Goal: Information Seeking & Learning: Learn about a topic

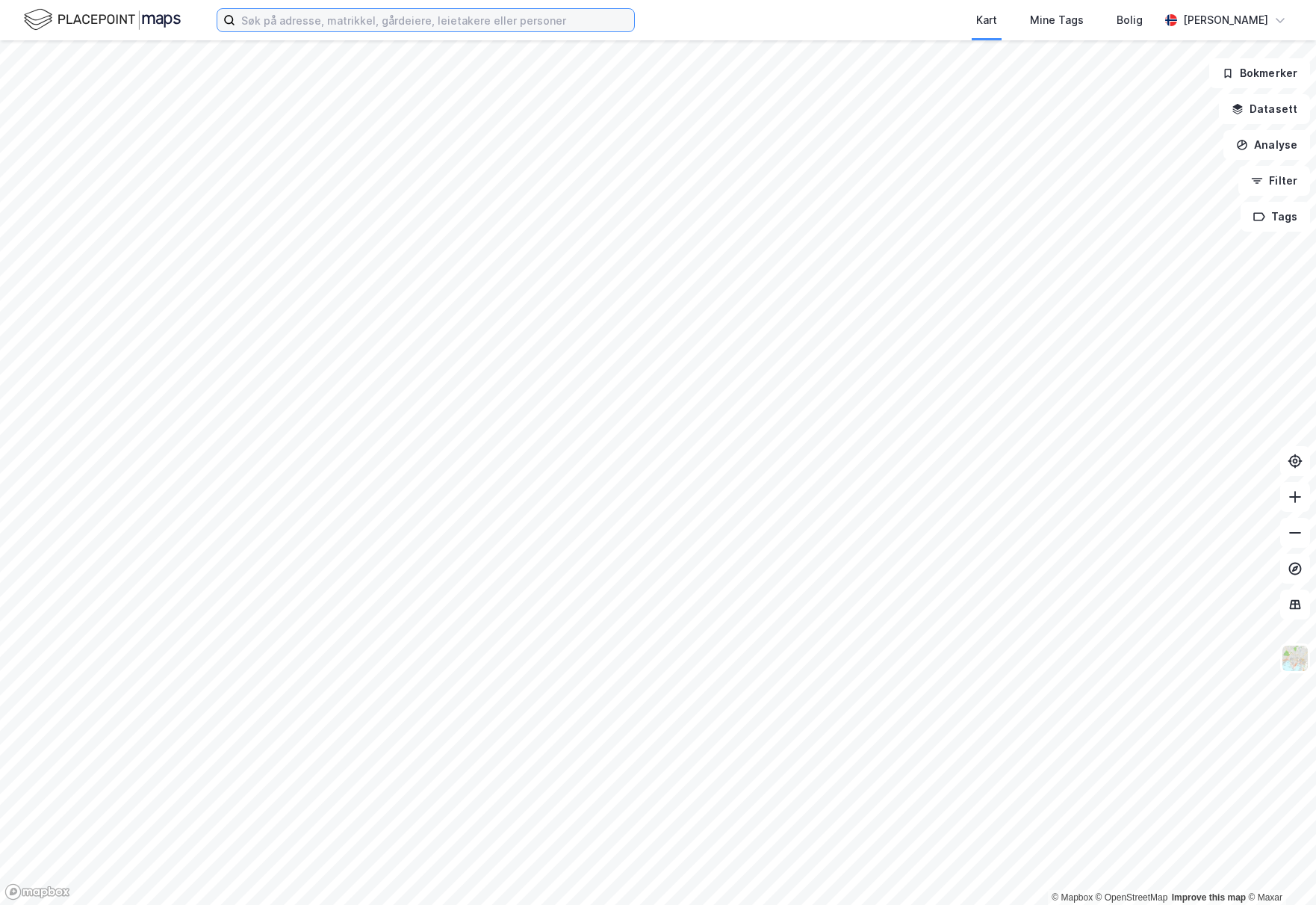
click at [302, 22] on input at bounding box center [434, 19] width 399 height 22
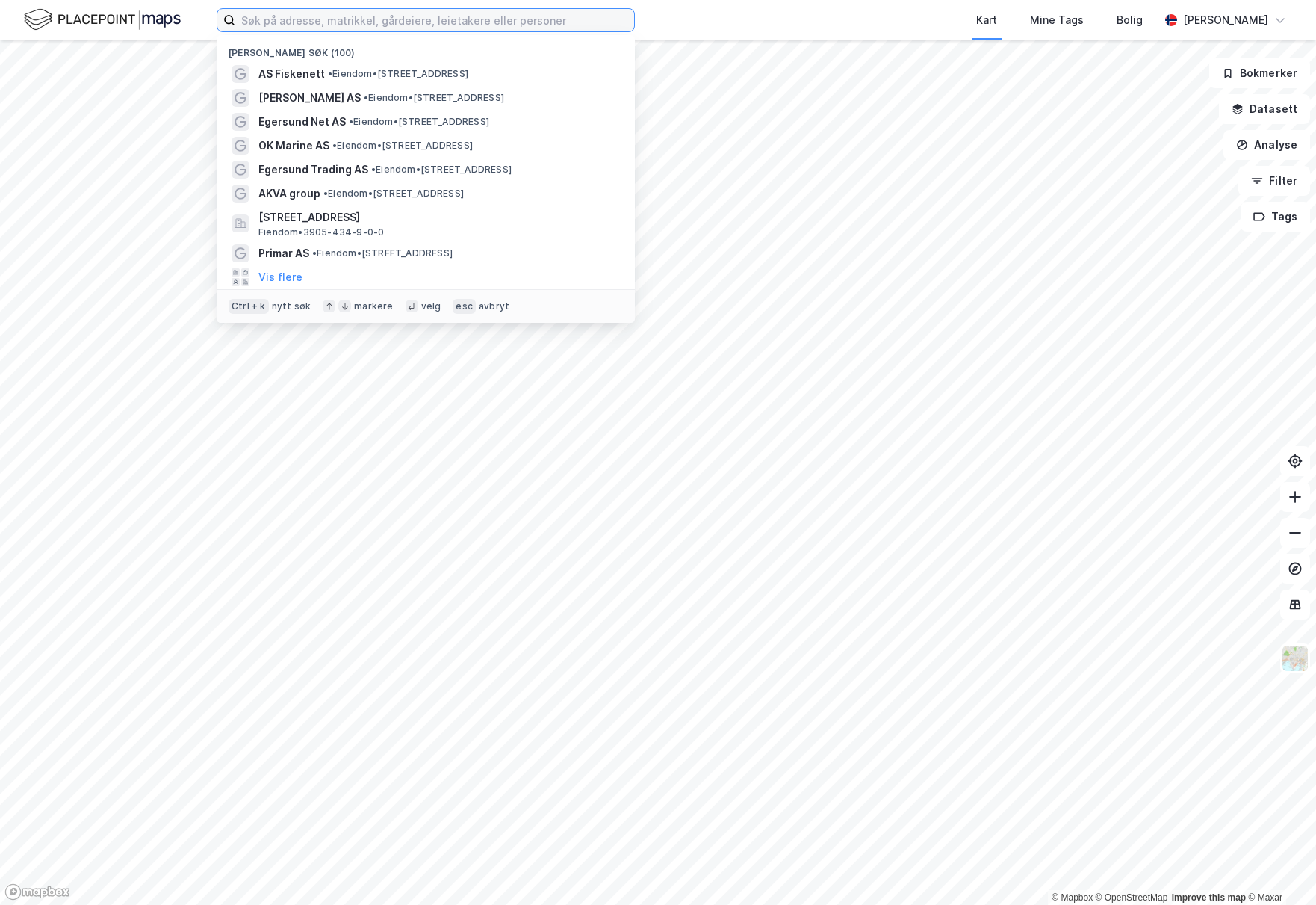
paste input "Egersund Net"
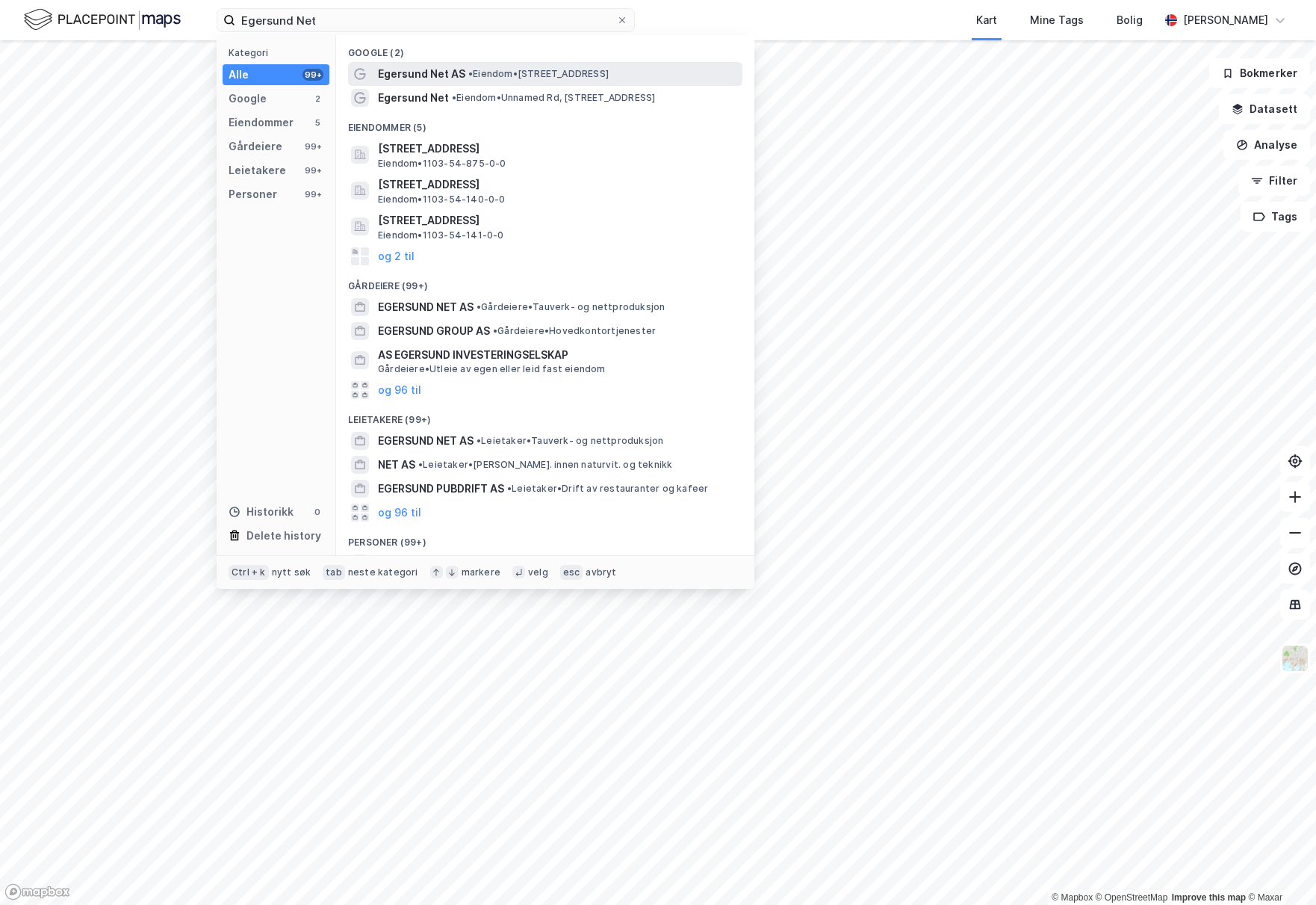
click at [415, 72] on span "Egersund Net AS" at bounding box center [421, 74] width 87 height 18
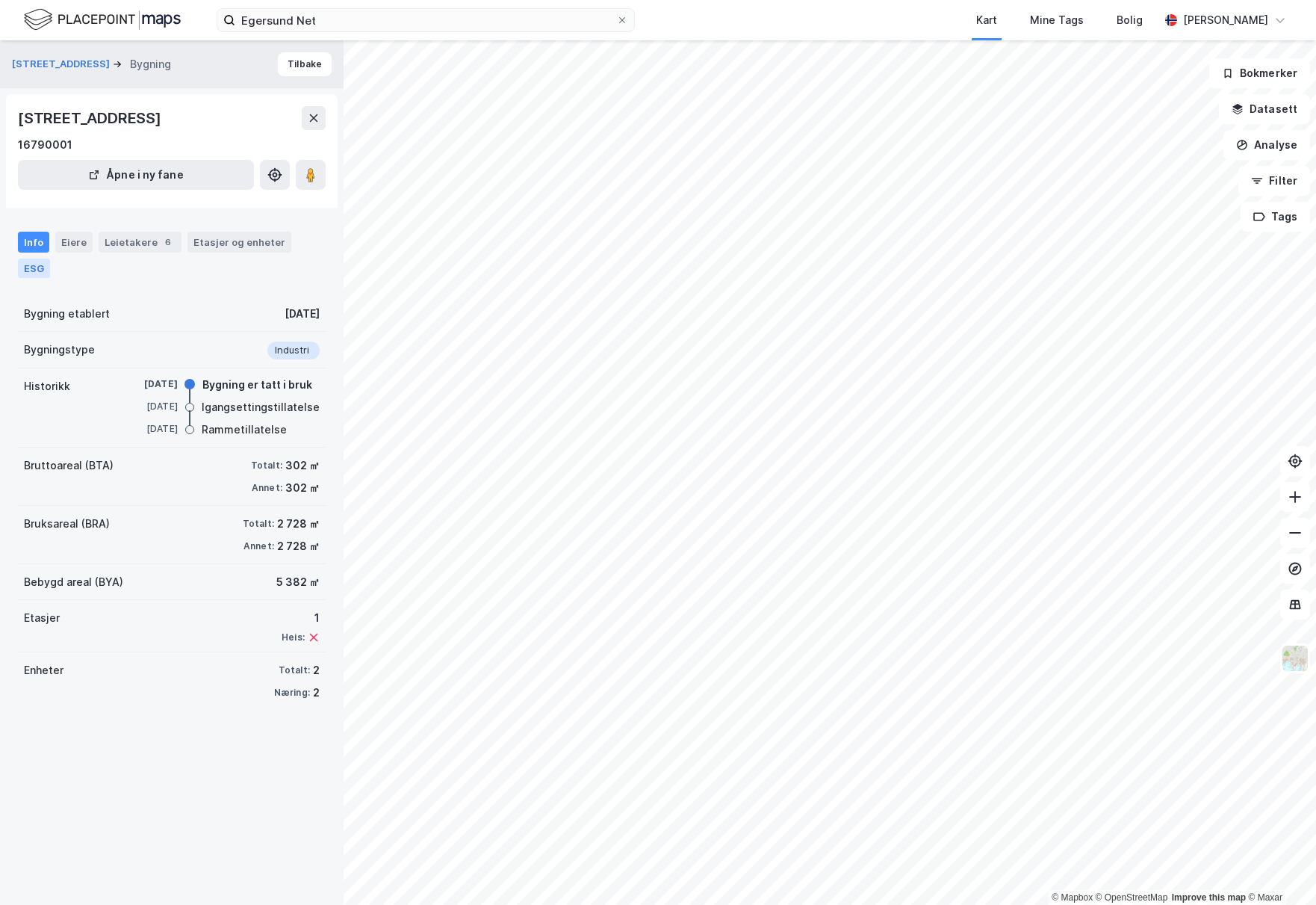
click at [23, 264] on div "ESG" at bounding box center [35, 268] width 33 height 19
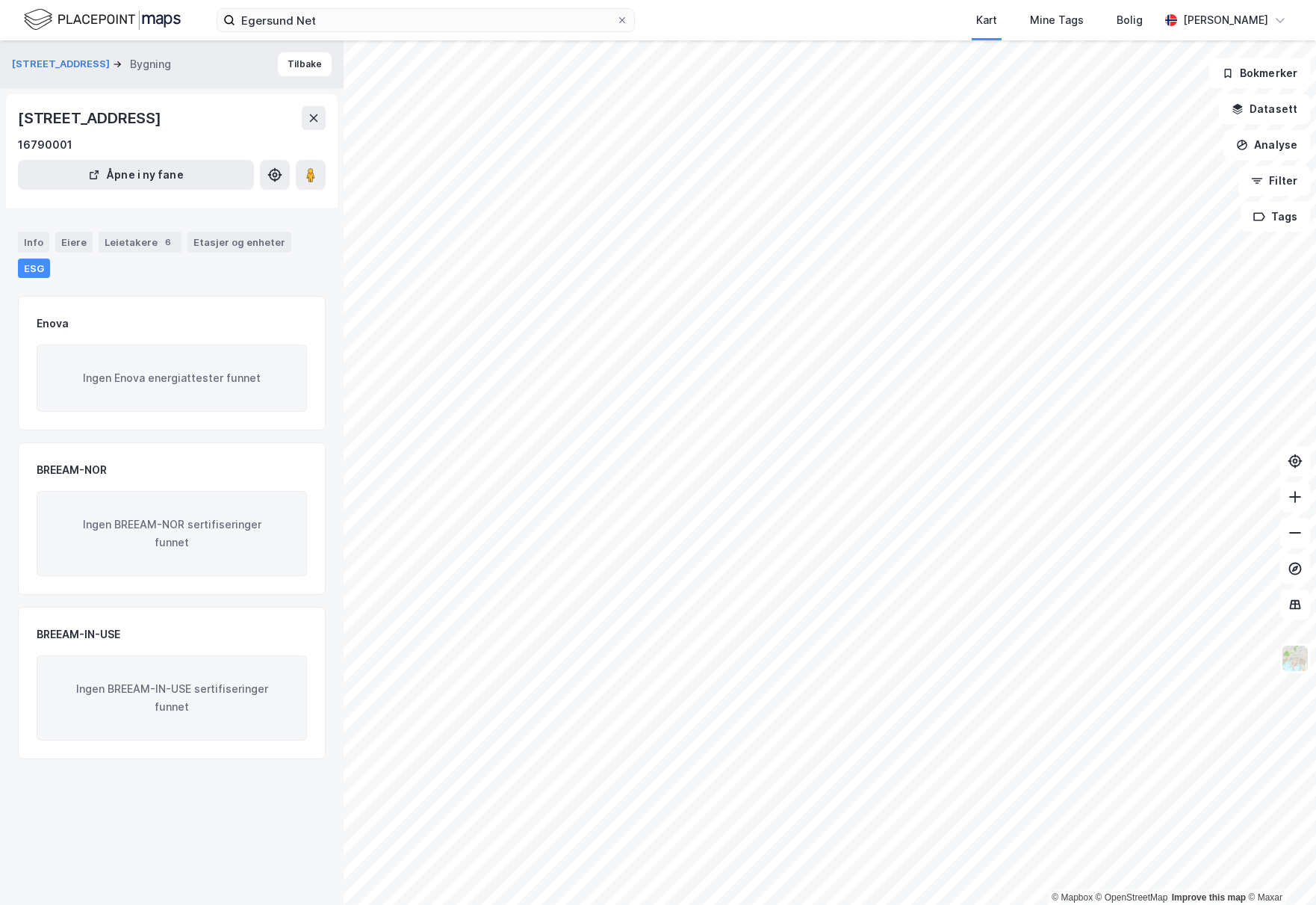
click at [354, 32] on label "Egersund Net" at bounding box center [426, 20] width 418 height 24
click at [354, 32] on input "Egersund Net" at bounding box center [425, 19] width 381 height 22
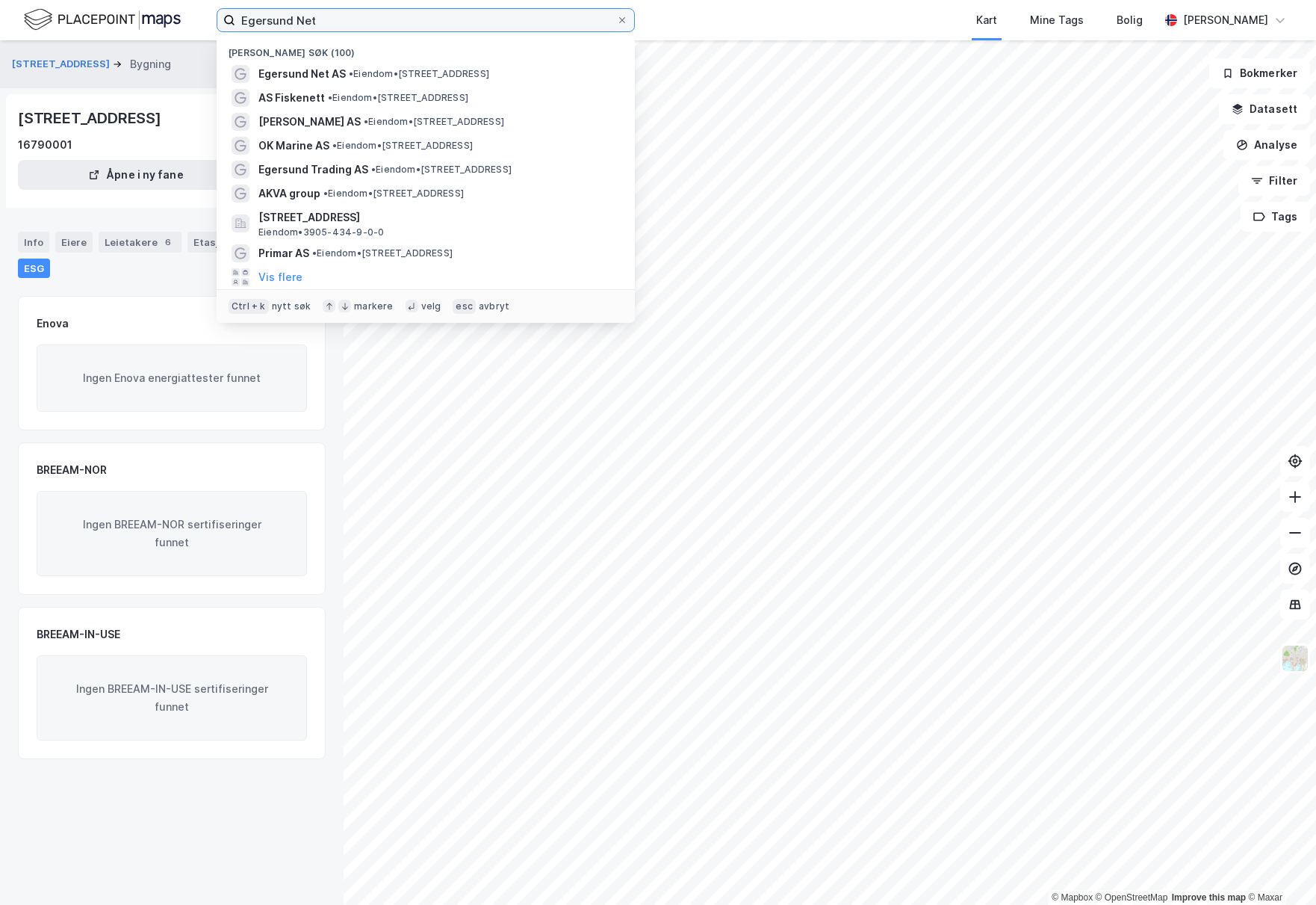
drag, startPoint x: 242, startPoint y: 14, endPoint x: 145, endPoint y: 11, distance: 97.0
click at [145, 11] on div "Egersund Net Nylige søk (100) Egersund Net AS • Eiendom • Svanavågveien 30, 437…" at bounding box center [658, 20] width 1316 height 40
paste input "Fiskenet"
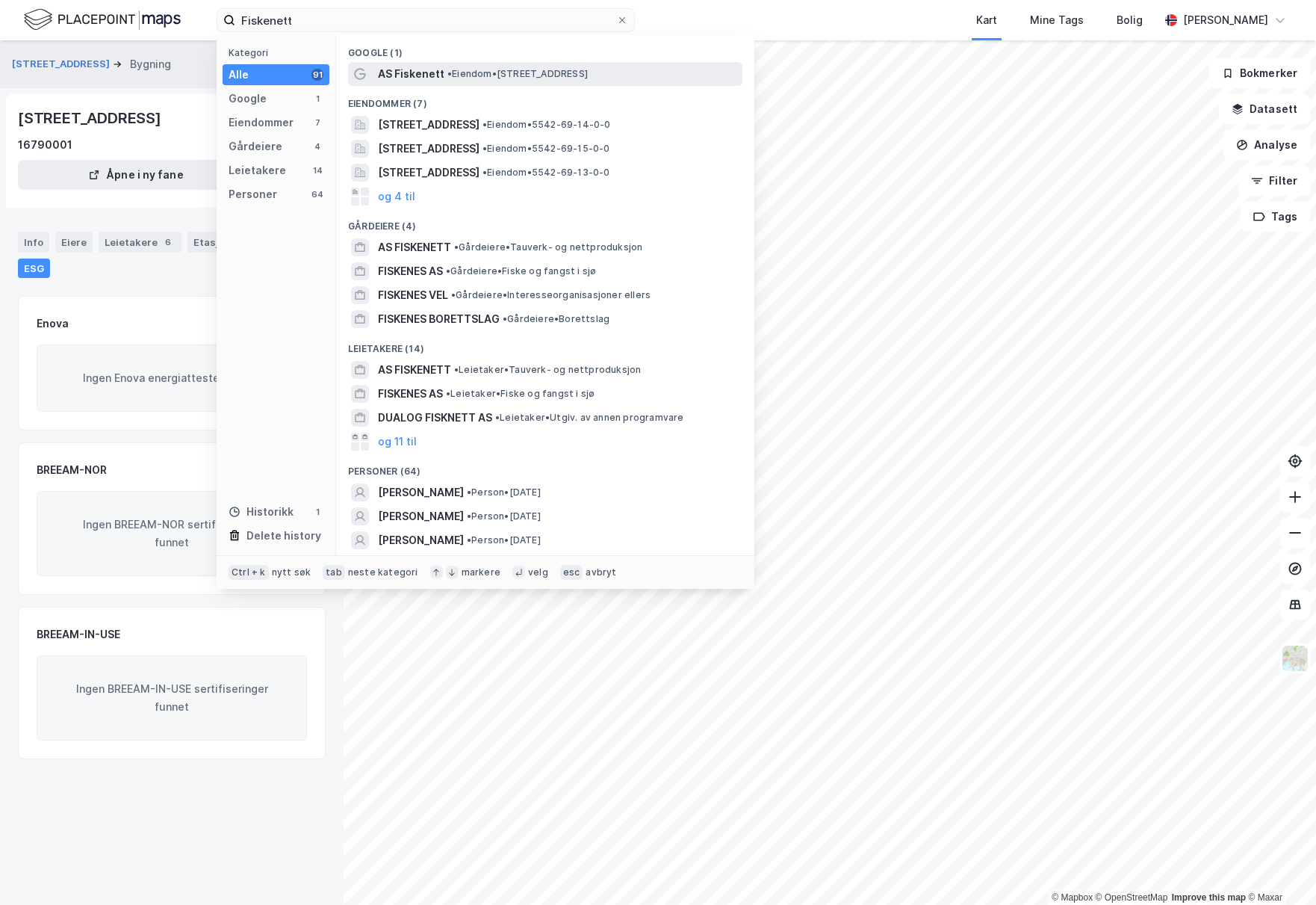
click at [472, 81] on div "AS Fiskenett • Eiendom • Toskavegen 230, 5936 Manger" at bounding box center [558, 74] width 361 height 18
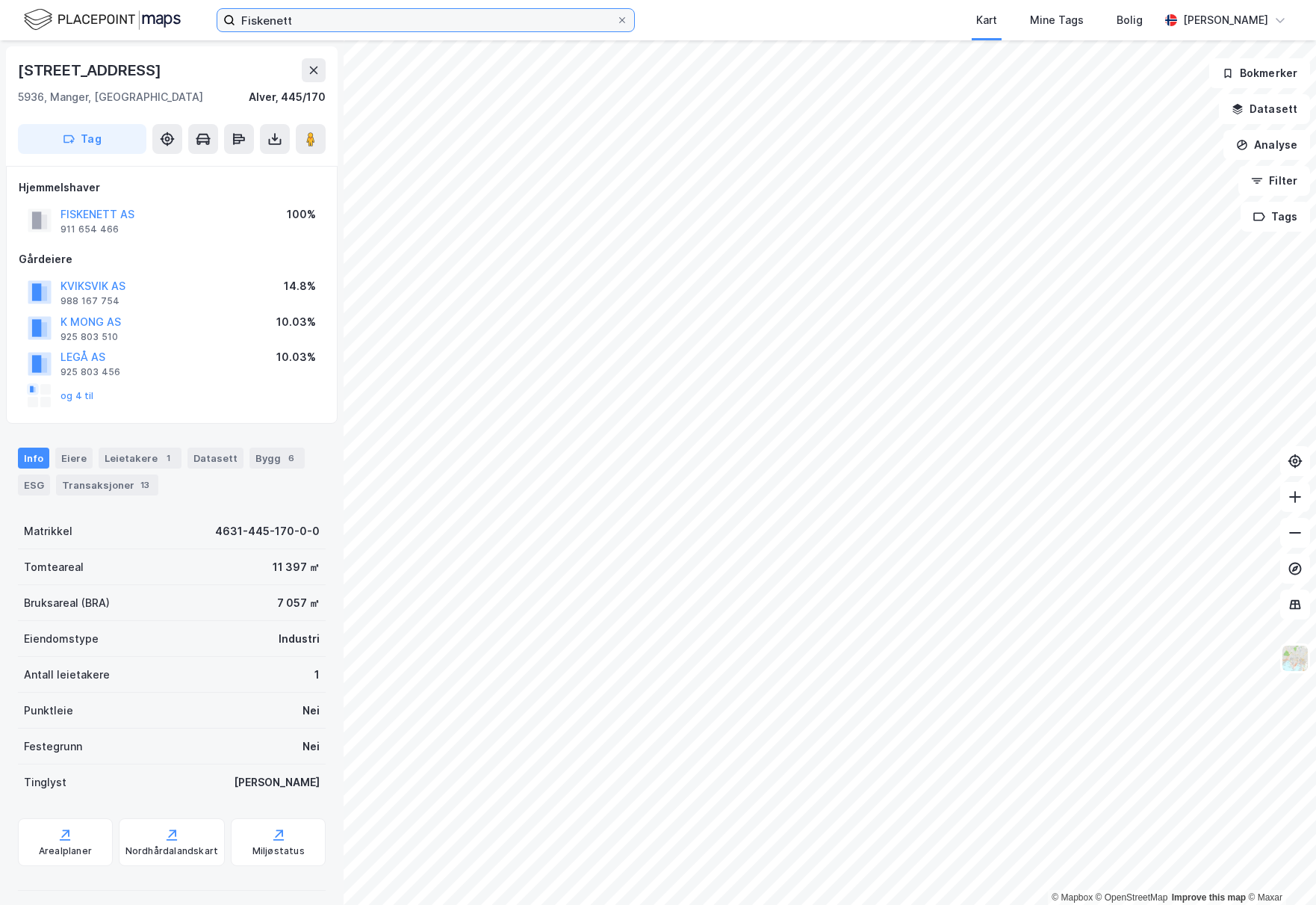
click at [516, 13] on input "Fiskenett" at bounding box center [425, 19] width 381 height 22
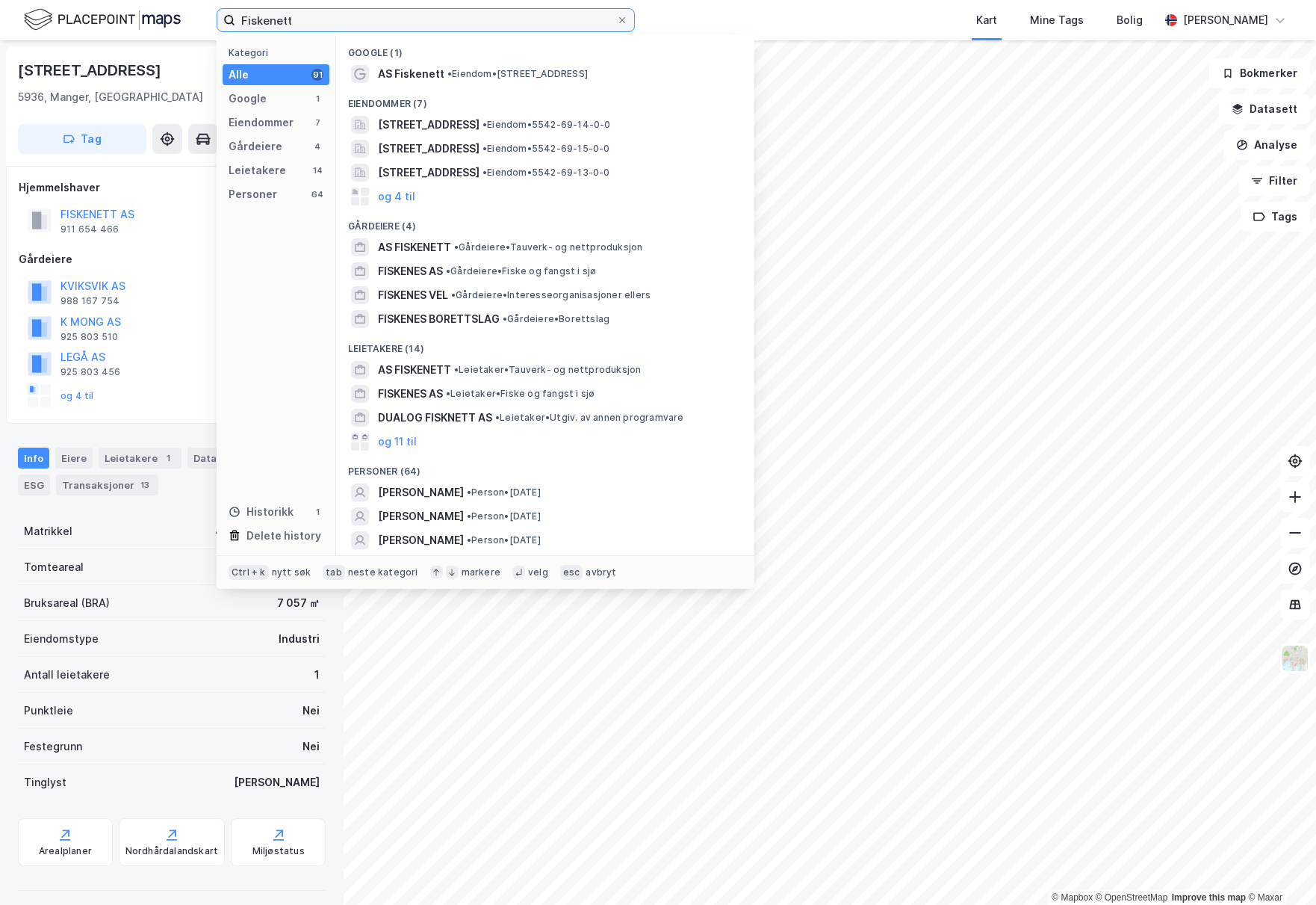
drag, startPoint x: 481, startPoint y: 17, endPoint x: 209, endPoint y: 12, distance: 272.0
click at [209, 12] on div "Fiskenett Kategori Alle 91 Google 1 Eiendommer 7 Gårdeiere 4 Leietakere 14 Pers…" at bounding box center [658, 20] width 1316 height 40
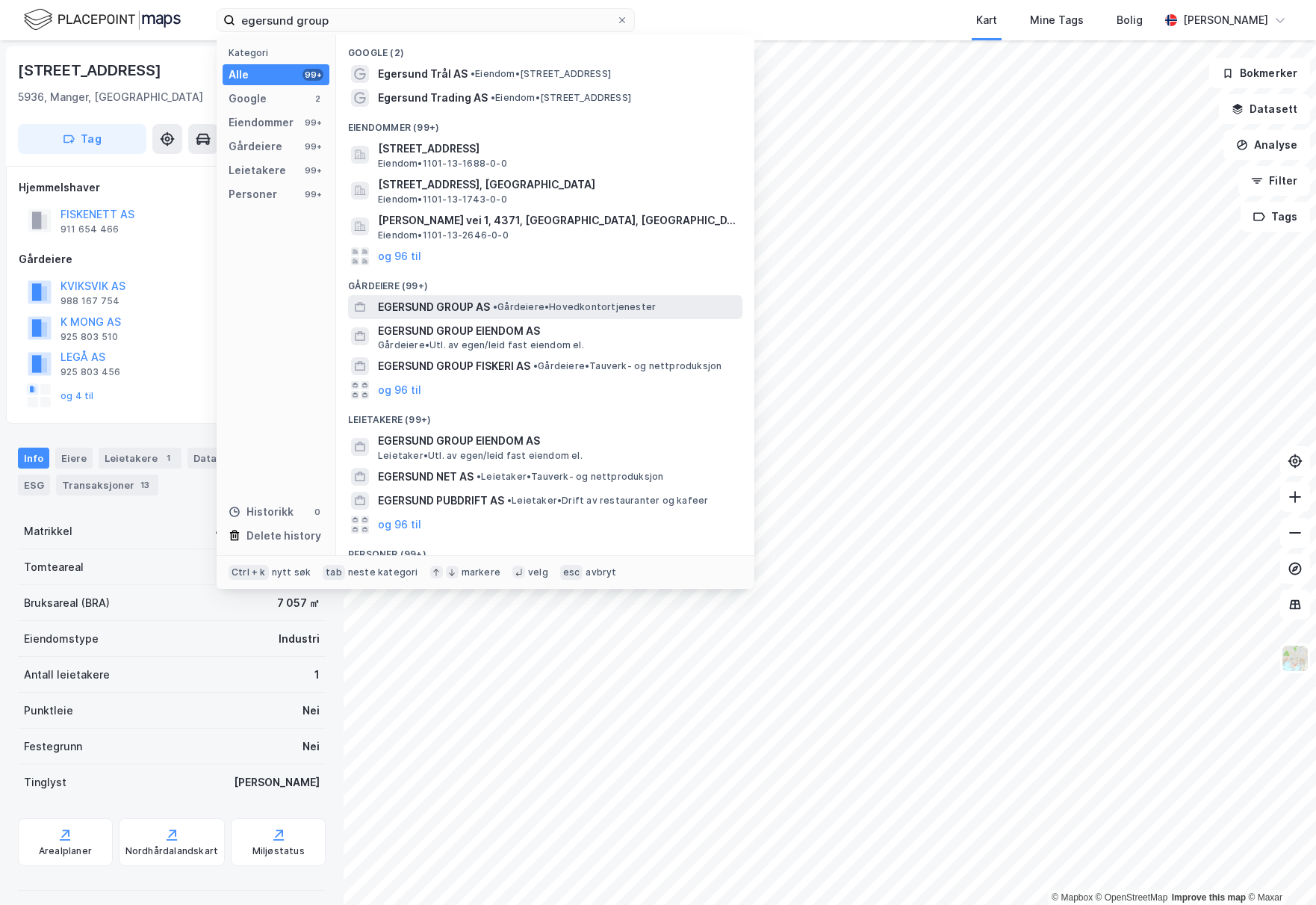
click at [433, 313] on span "EGERSUND GROUP AS" at bounding box center [433, 307] width 112 height 18
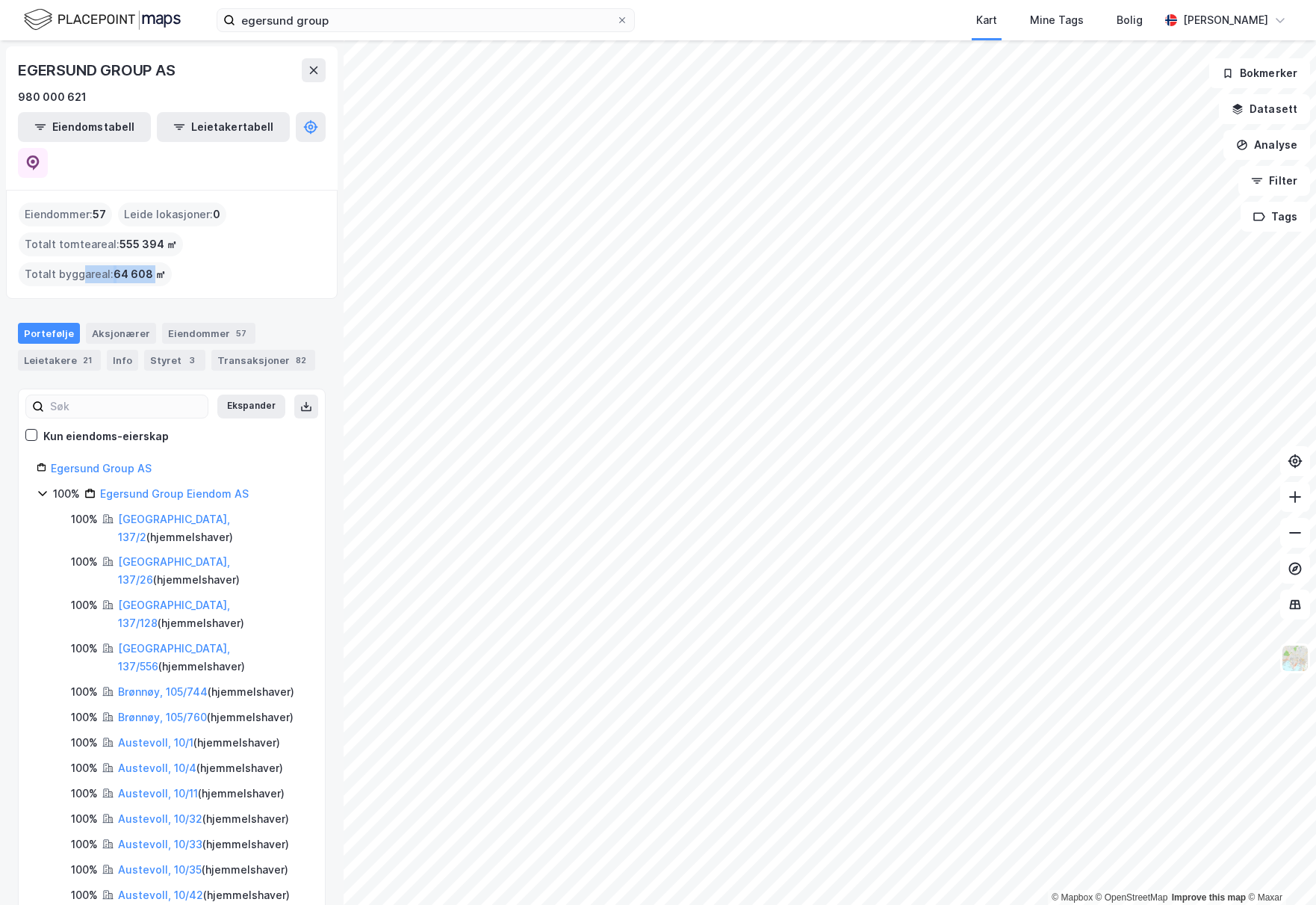
drag, startPoint x: 82, startPoint y: 244, endPoint x: 150, endPoint y: 240, distance: 68.1
click at [150, 263] on div "Totalt byggareal : 64 608 ㎡" at bounding box center [95, 274] width 153 height 24
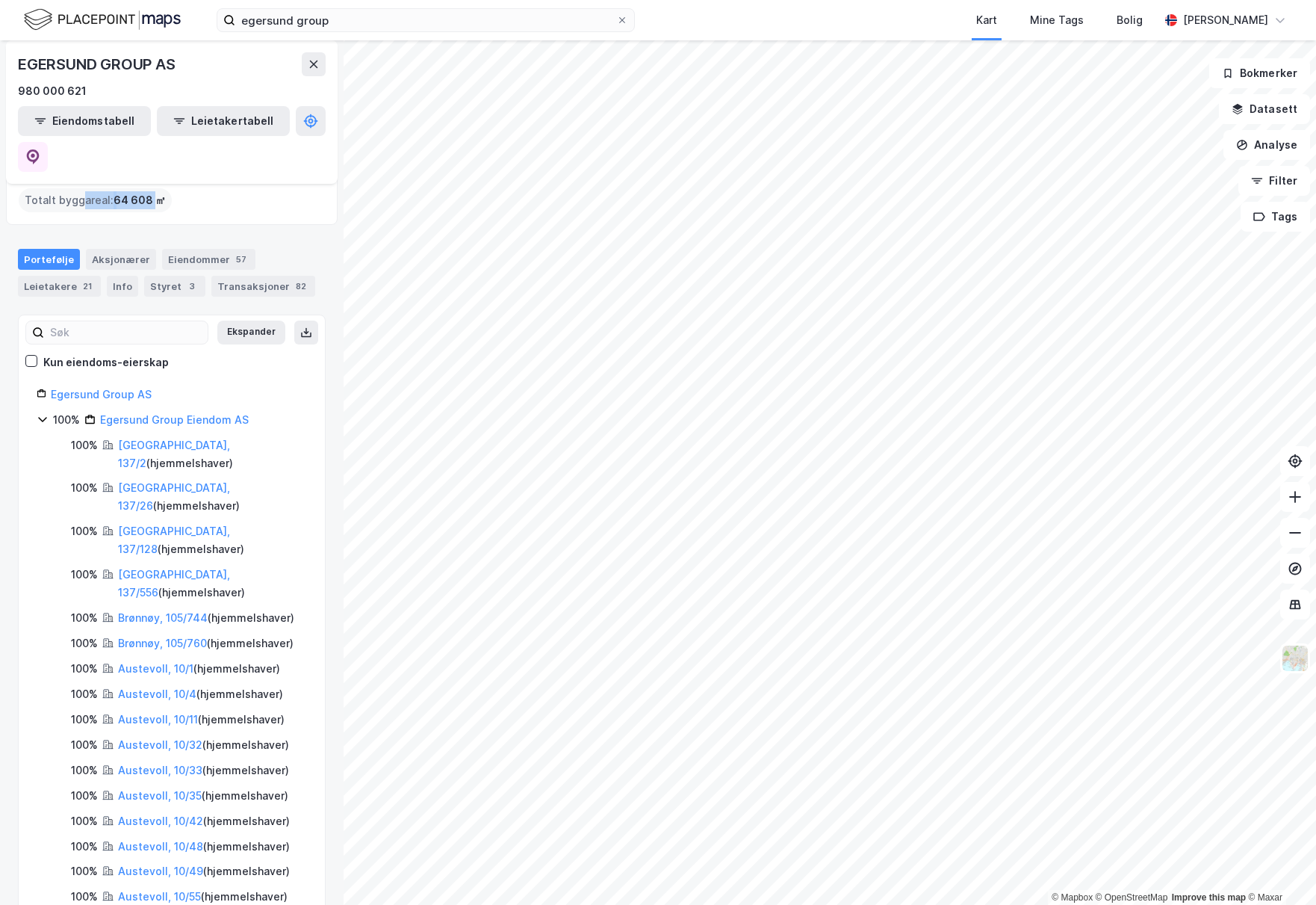
scroll to position [75, 0]
click at [379, 8] on div "egersund group Kart Mine Tags Bolig Brage Pedersen" at bounding box center [658, 20] width 1316 height 40
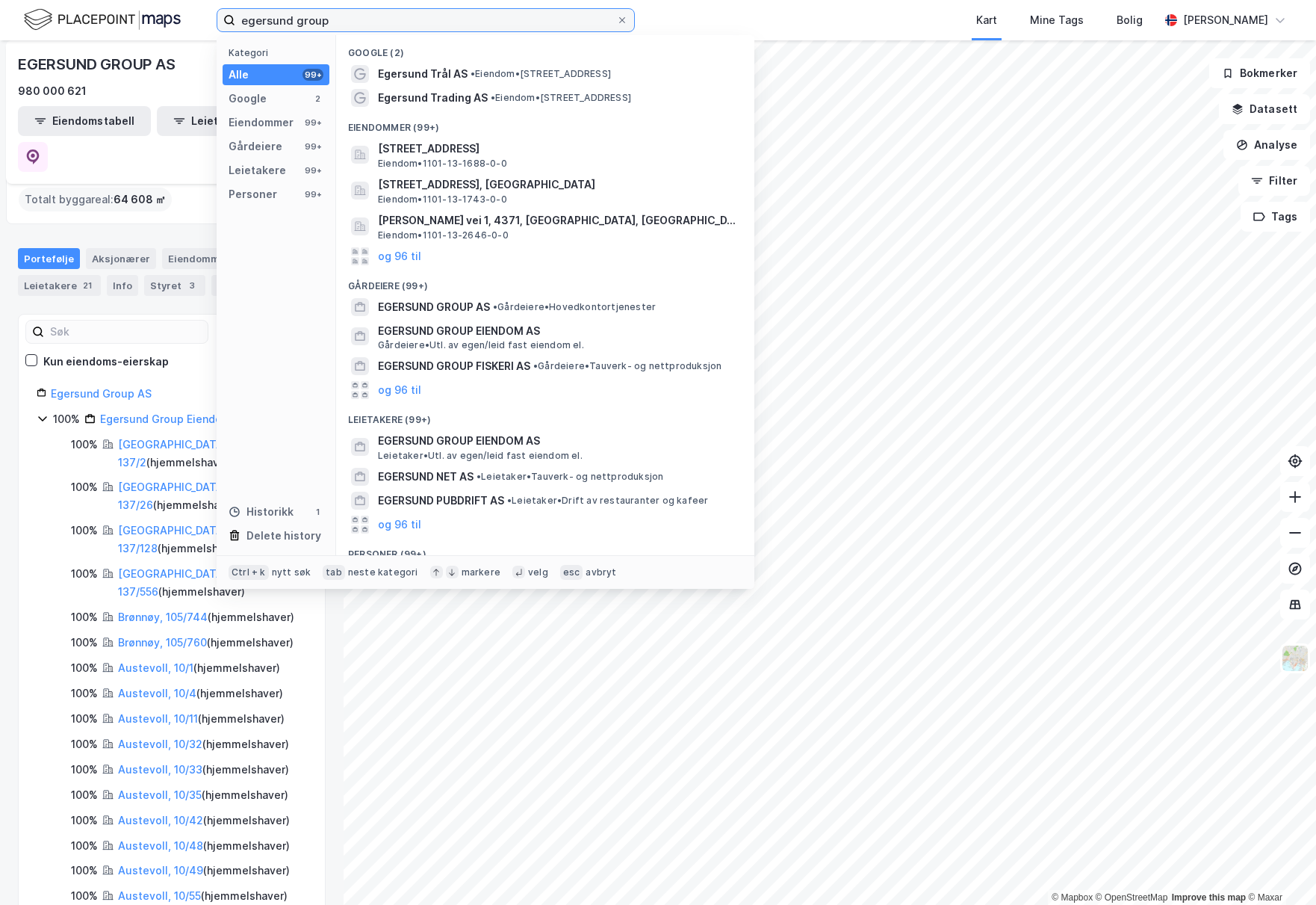
drag, startPoint x: 376, startPoint y: 15, endPoint x: 171, endPoint y: 3, distance: 205.4
click at [171, 3] on div "egersund group Kategori Alle 99+ Google 2 Eiendommer 99+ Gårdeiere 99+ Leietake…" at bounding box center [658, 20] width 1316 height 40
paste input "AKVA"
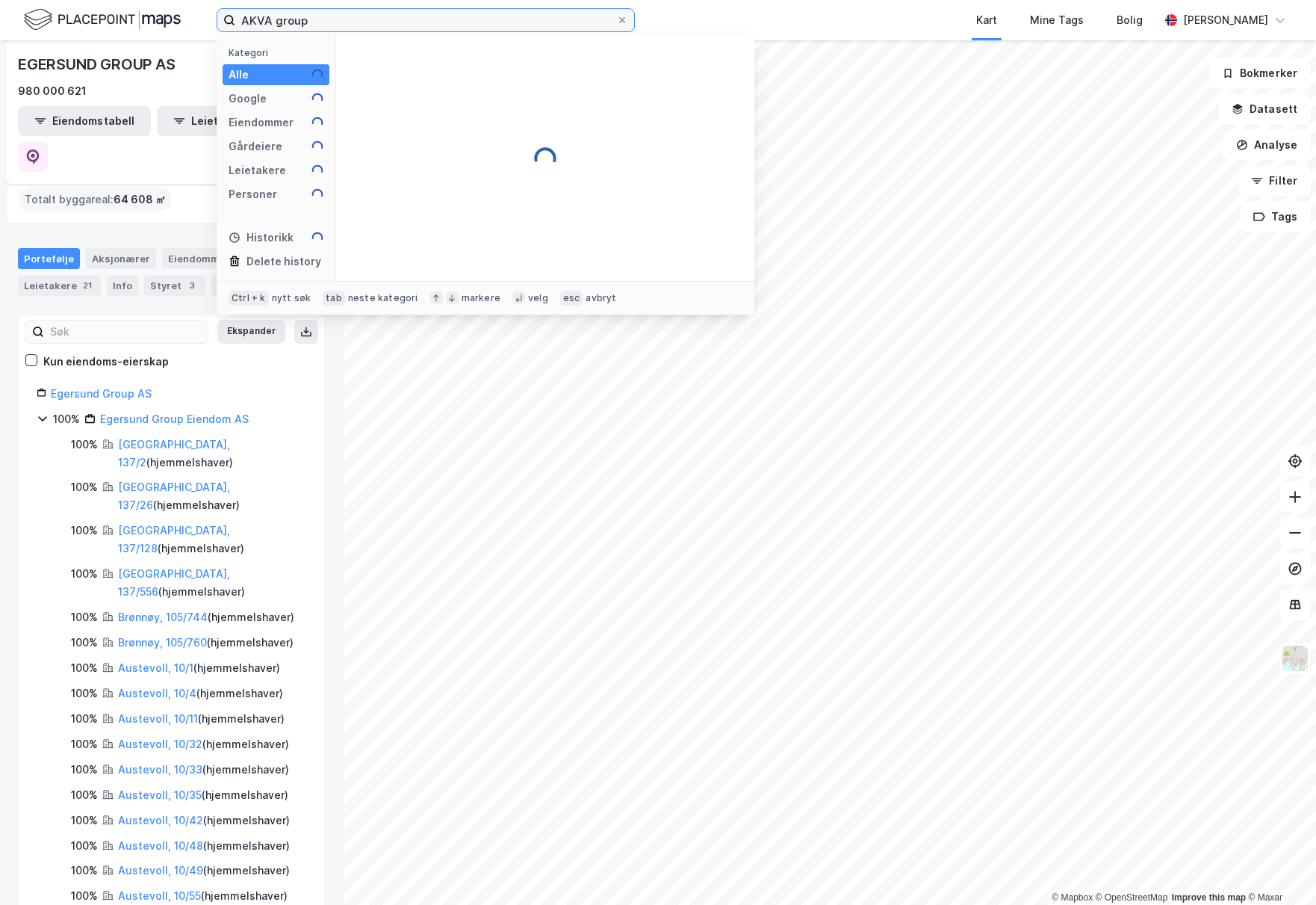
type input "AKVA group"
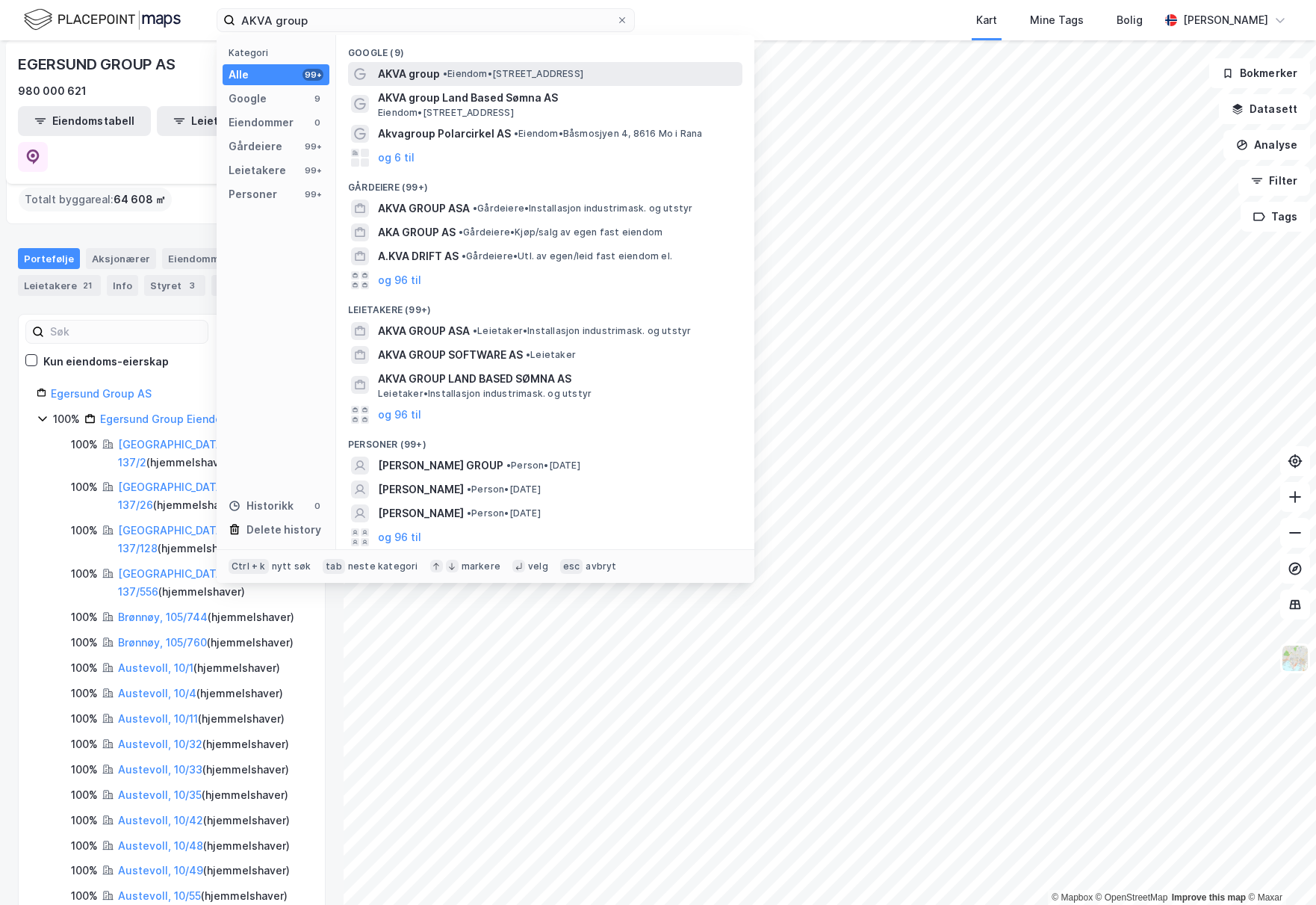
click at [431, 76] on span "AKVA group" at bounding box center [408, 74] width 62 height 18
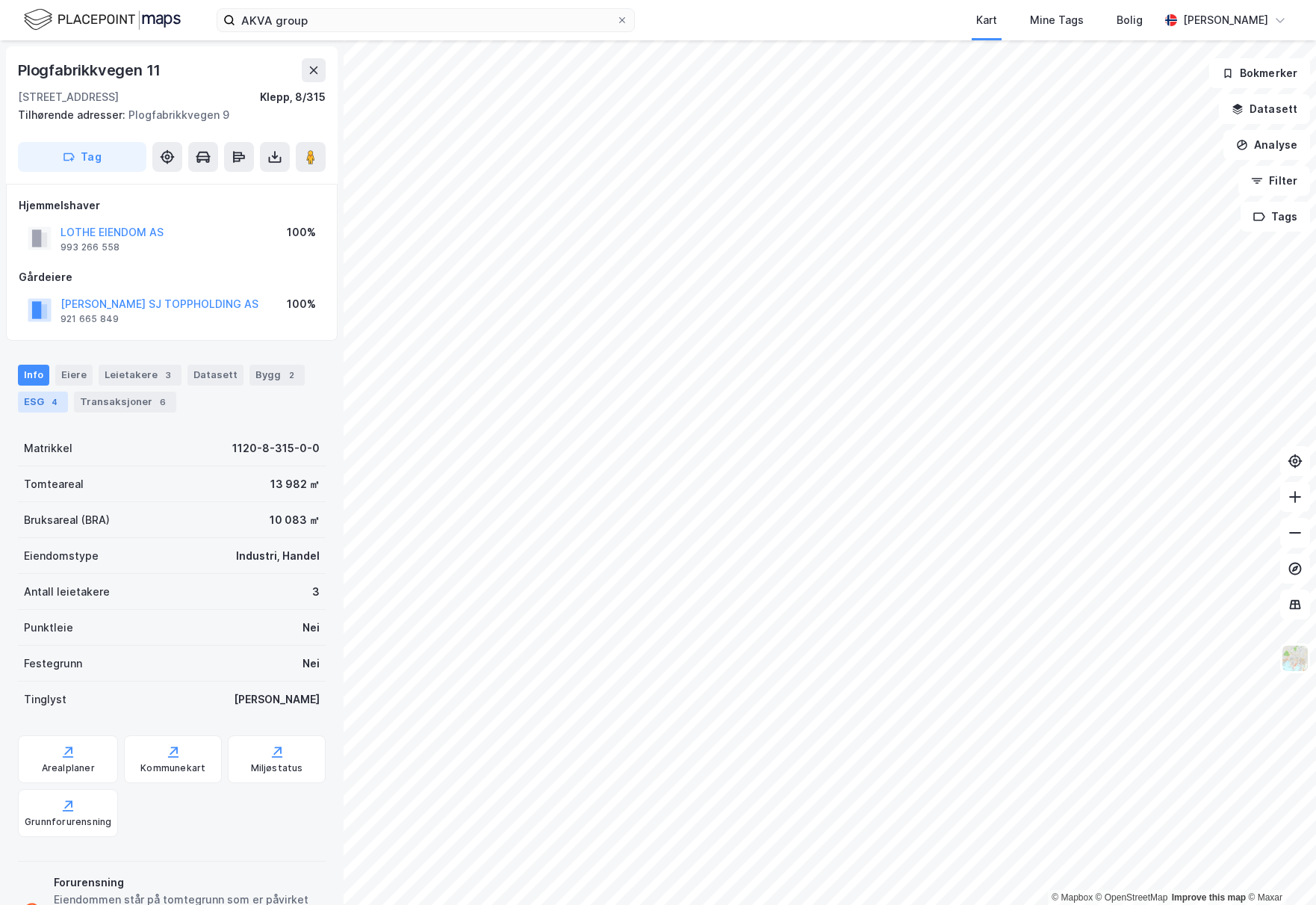
click at [35, 408] on div "ESG 4" at bounding box center [43, 402] width 50 height 21
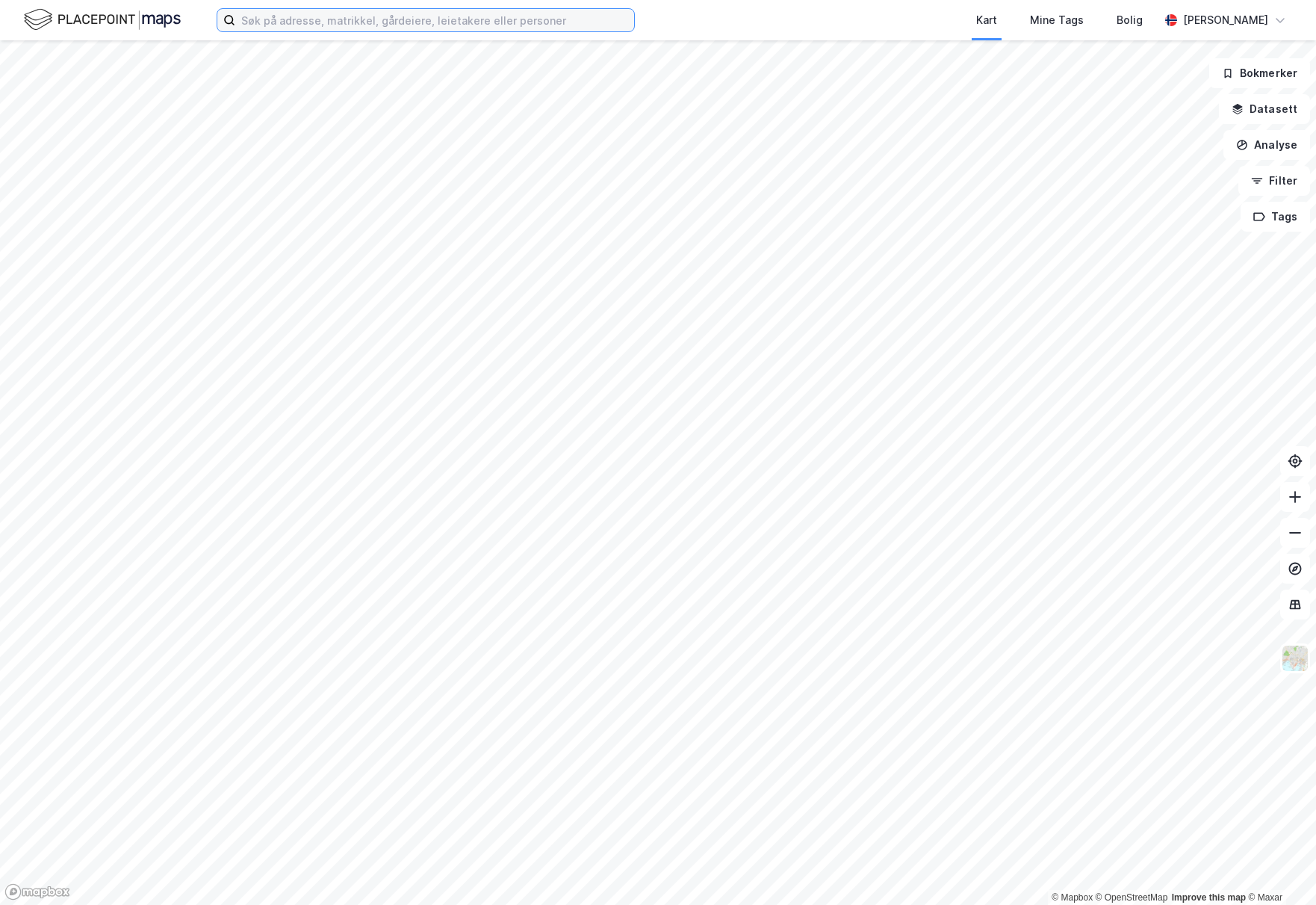
click at [293, 14] on input at bounding box center [434, 19] width 399 height 22
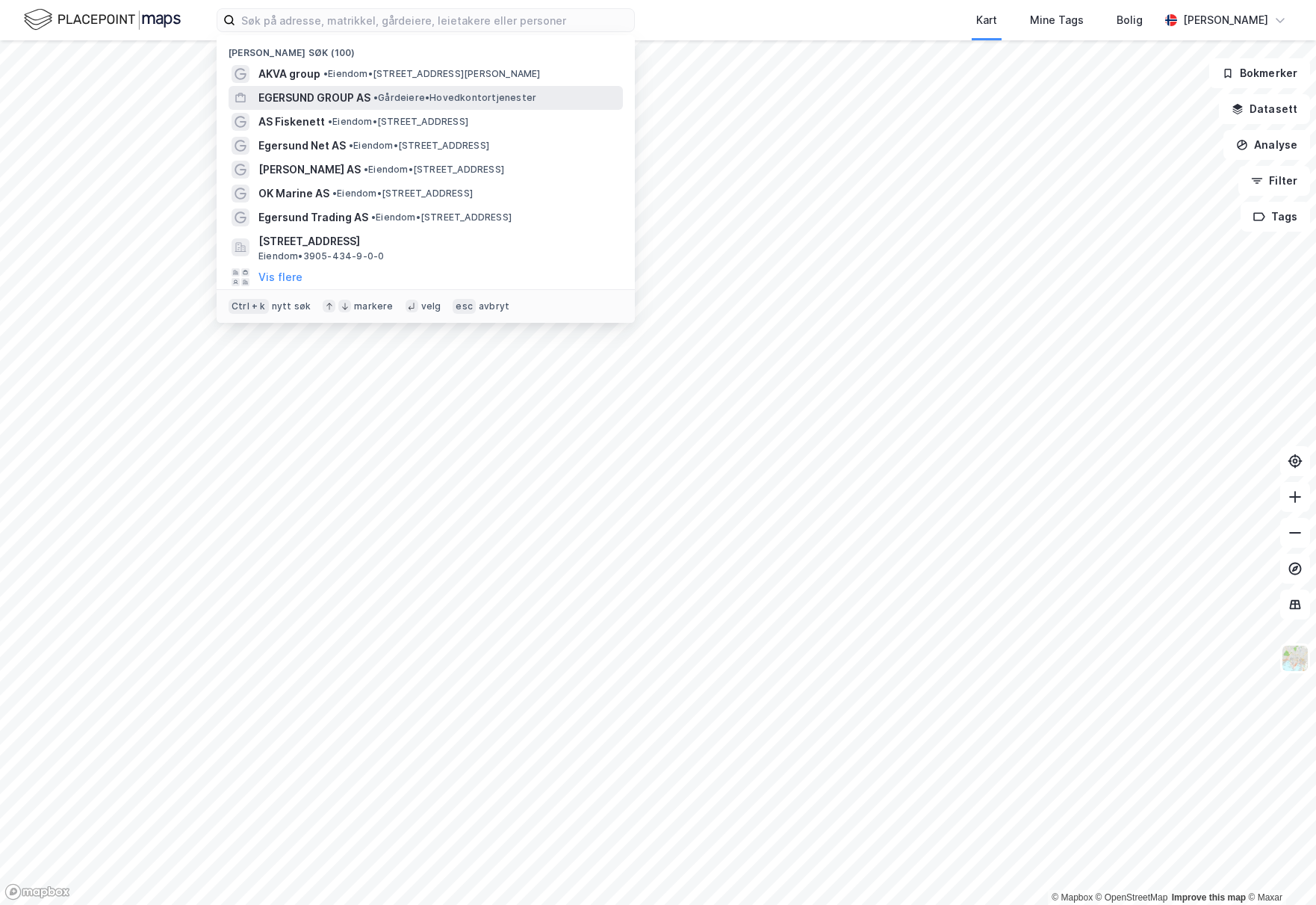
click at [356, 100] on span "EGERSUND GROUP AS" at bounding box center [314, 98] width 112 height 18
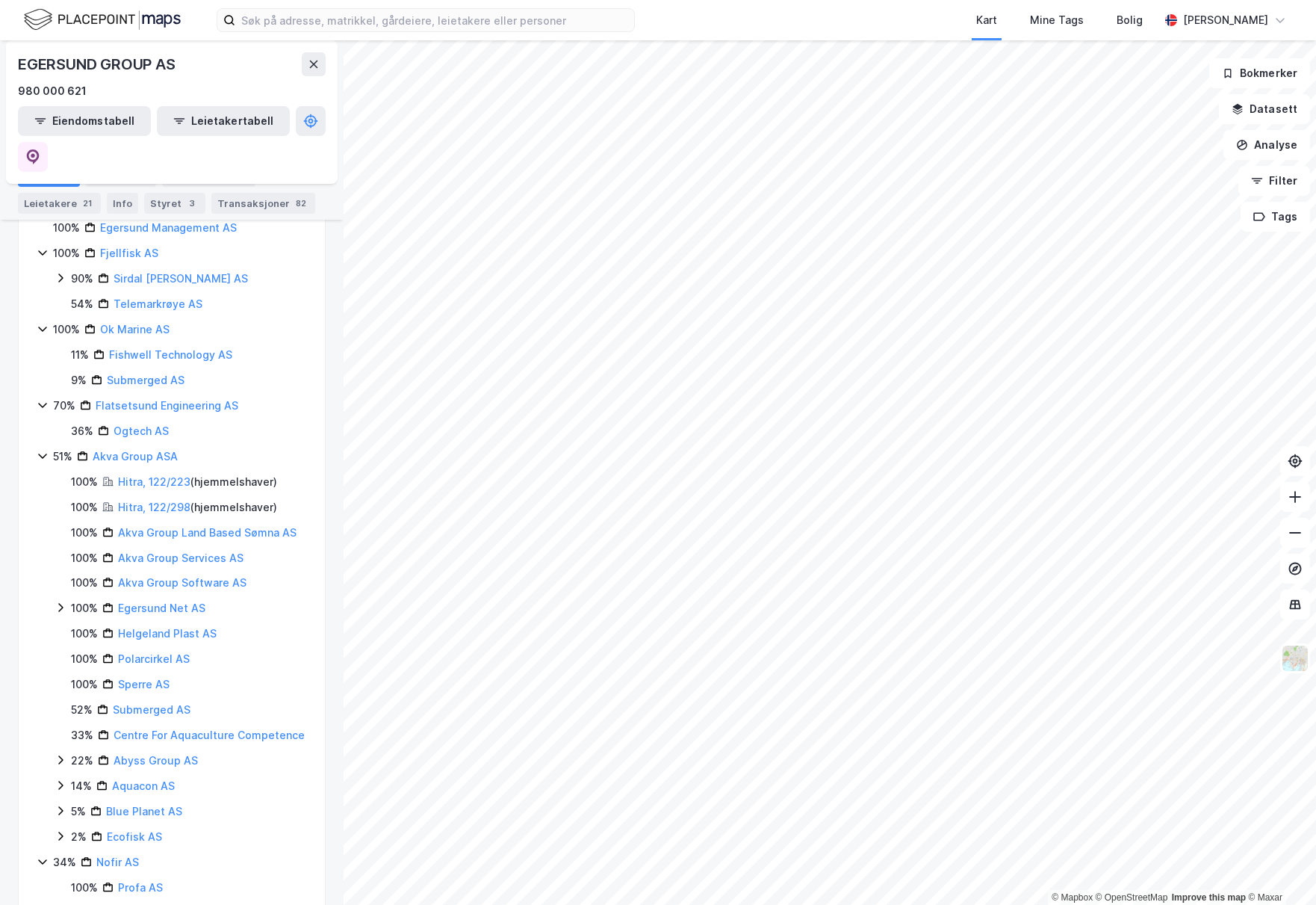
scroll to position [1285, 0]
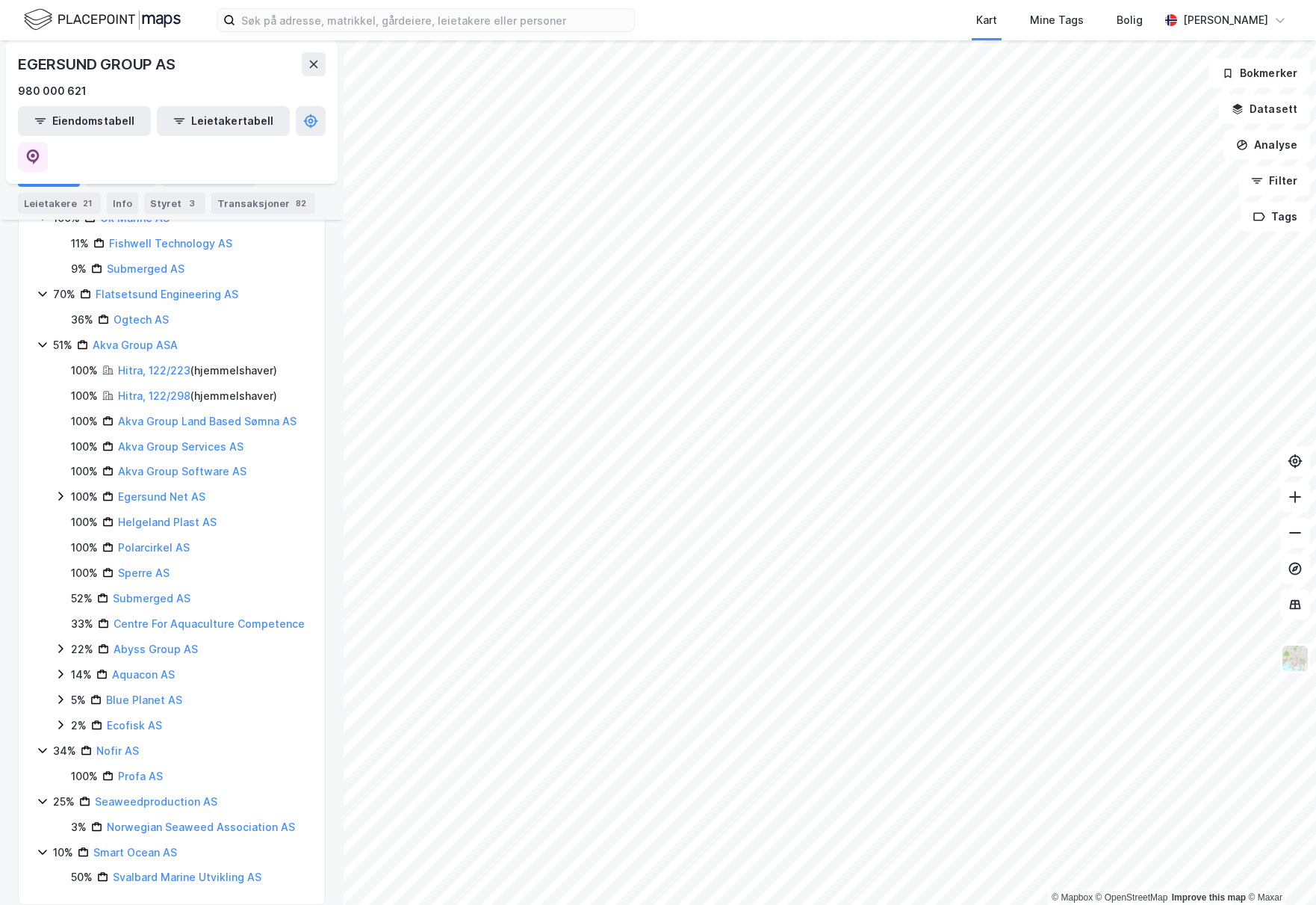
click at [736, 15] on div "Kart Mine Tags Bolig" at bounding box center [933, 20] width 452 height 40
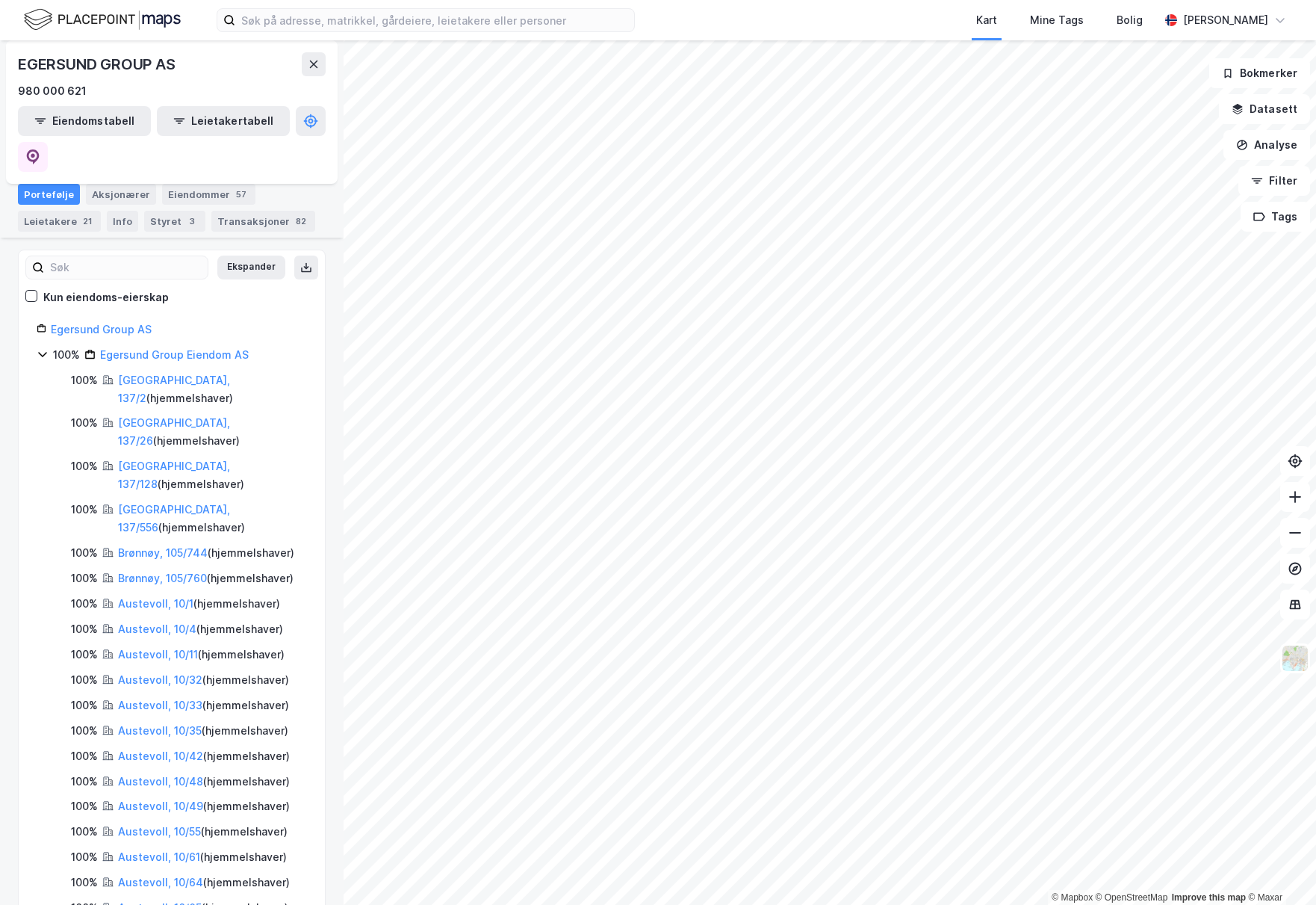
scroll to position [0, 0]
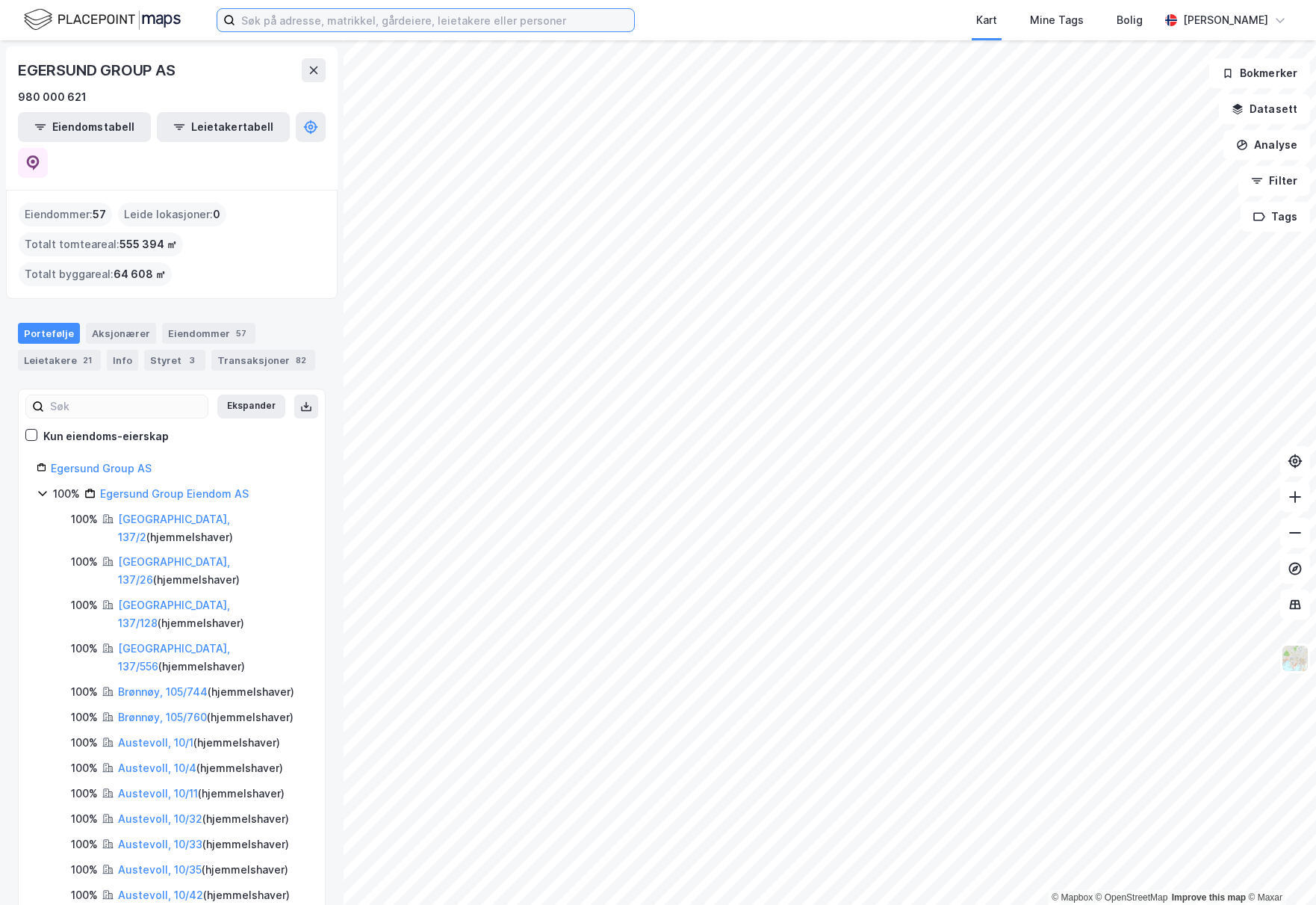
click at [312, 23] on input at bounding box center [434, 19] width 399 height 22
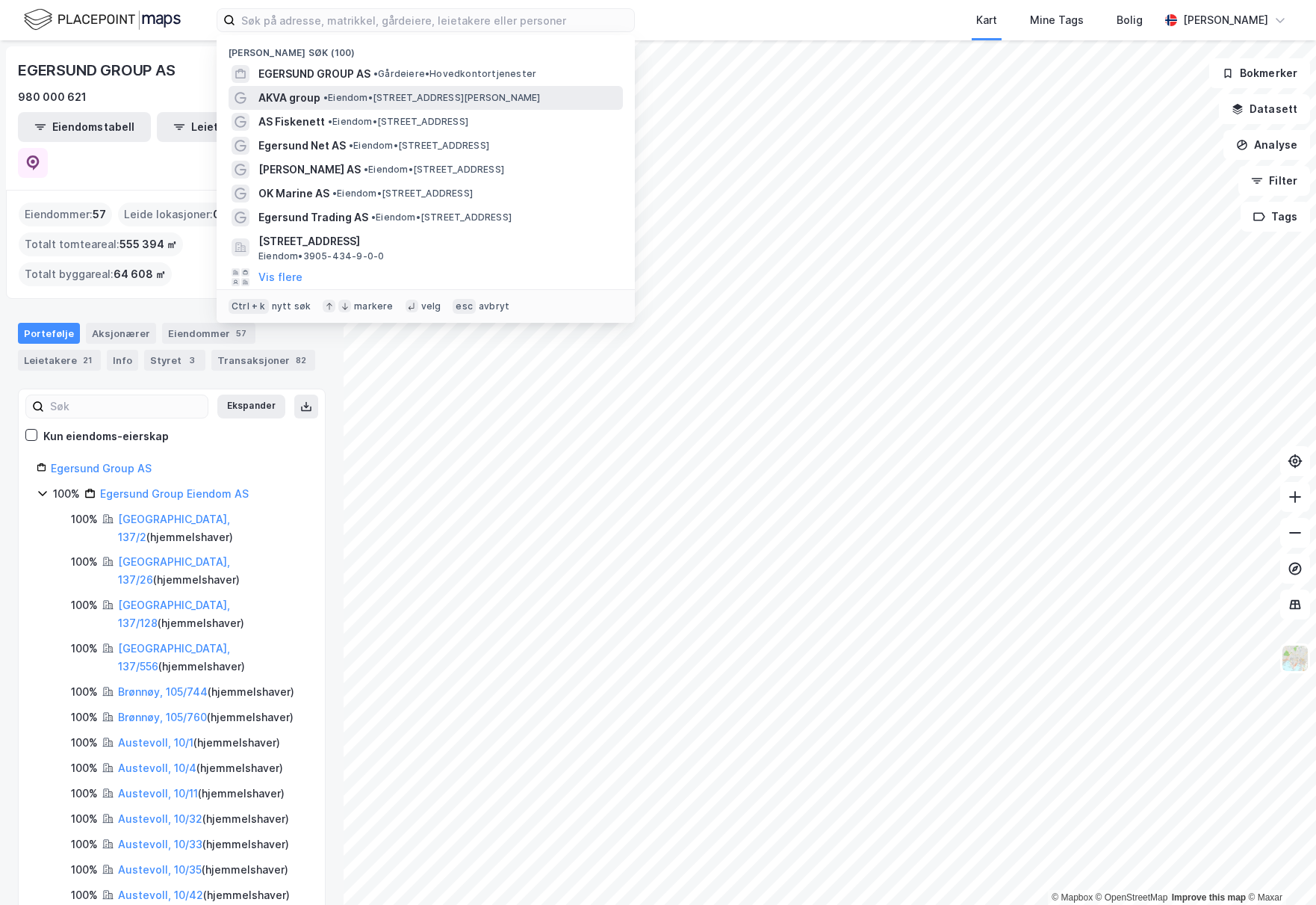
click at [303, 97] on span "AKVA group" at bounding box center [289, 98] width 62 height 18
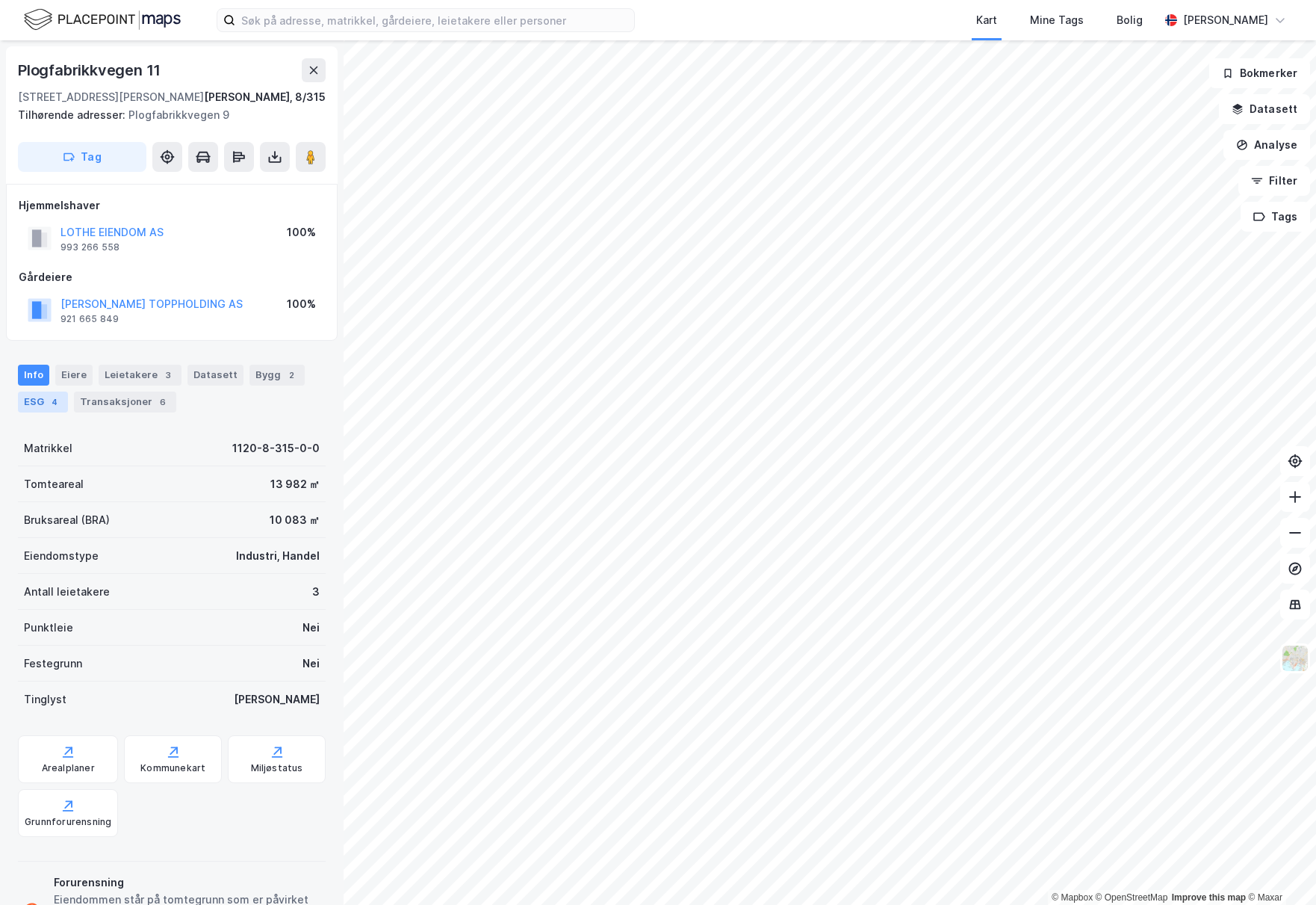
click at [54, 407] on div "4" at bounding box center [55, 403] width 15 height 15
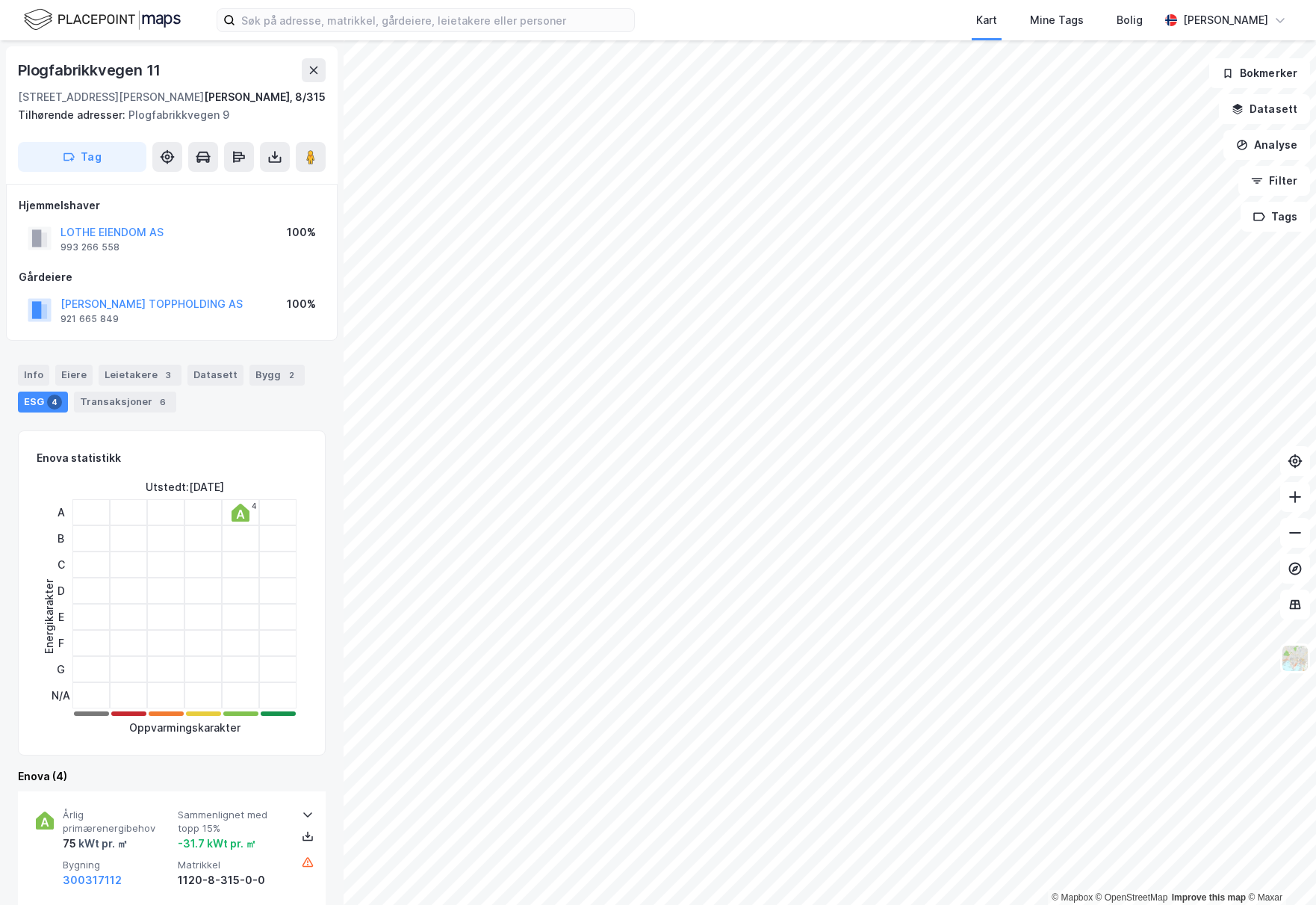
click at [237, 513] on icon at bounding box center [241, 514] width 9 height 9
click at [152, 571] on div at bounding box center [166, 564] width 37 height 26
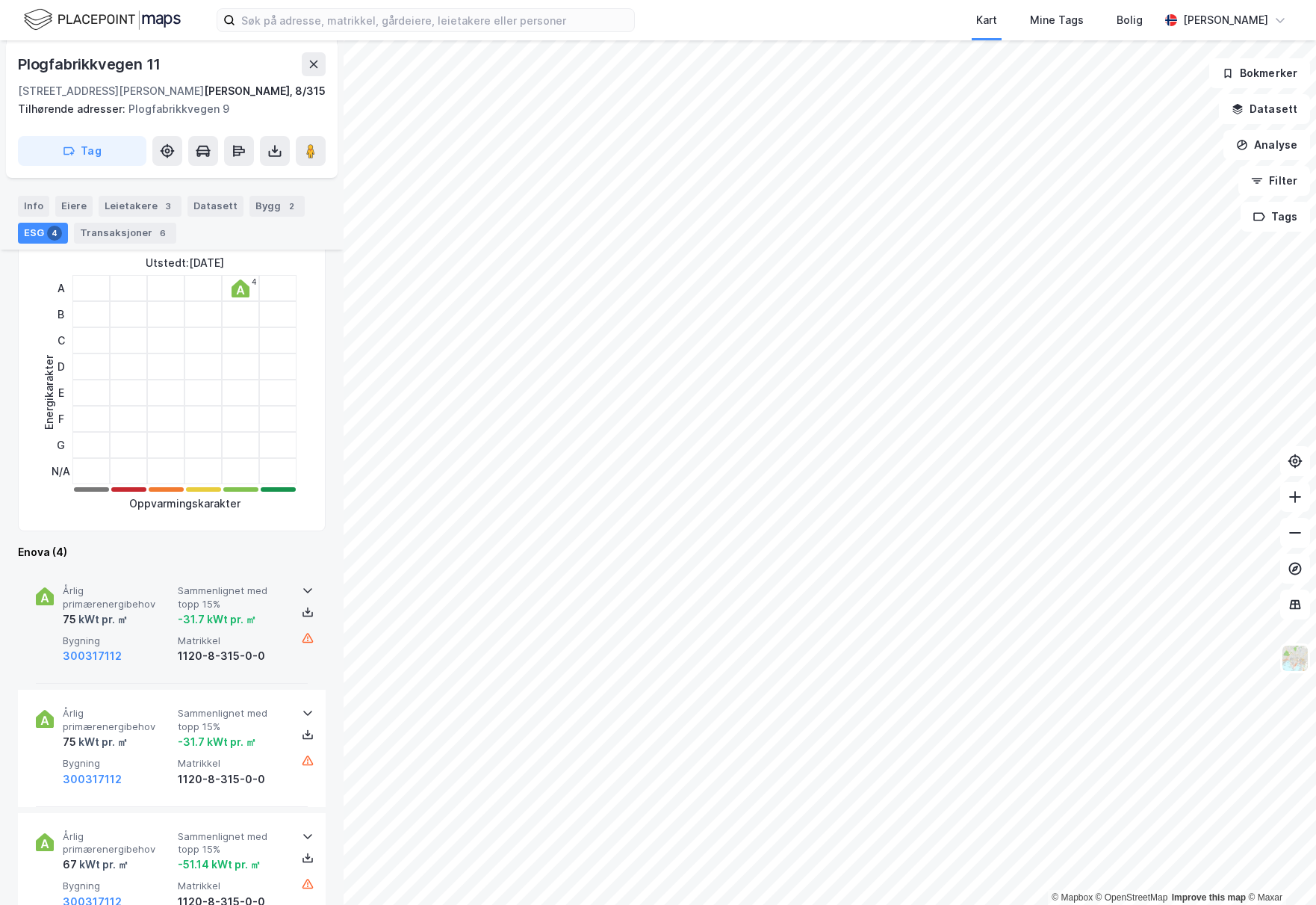
click at [208, 641] on span "Matrikkel" at bounding box center [232, 640] width 109 height 12
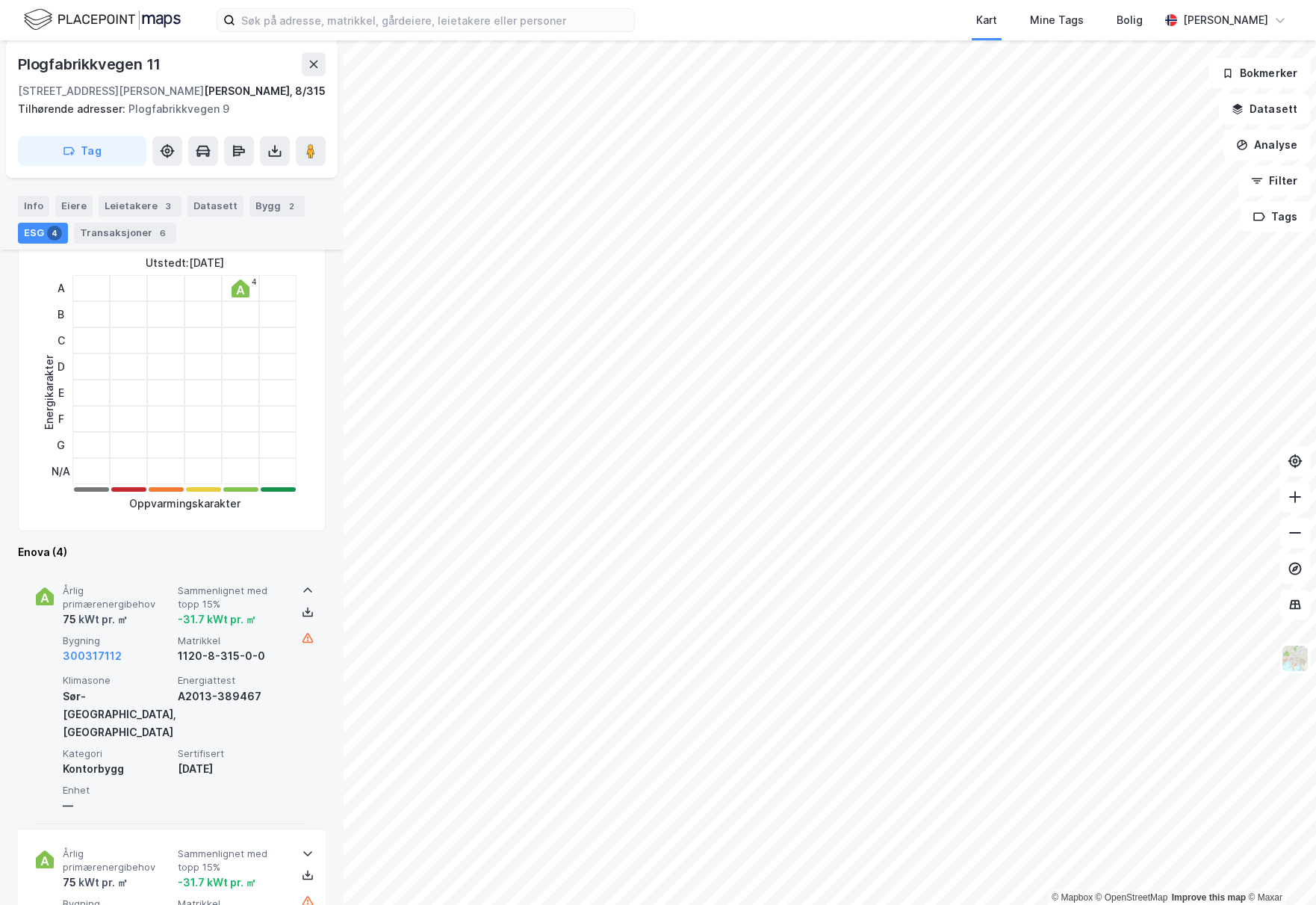
drag, startPoint x: 253, startPoint y: 736, endPoint x: 168, endPoint y: 733, distance: 85.1
click at [168, 733] on div "Klimasone [GEOGRAPHIC_DATA], kyst Energiattest A2013-389467 Kategori Kontorbygg…" at bounding box center [174, 744] width 224 height 141
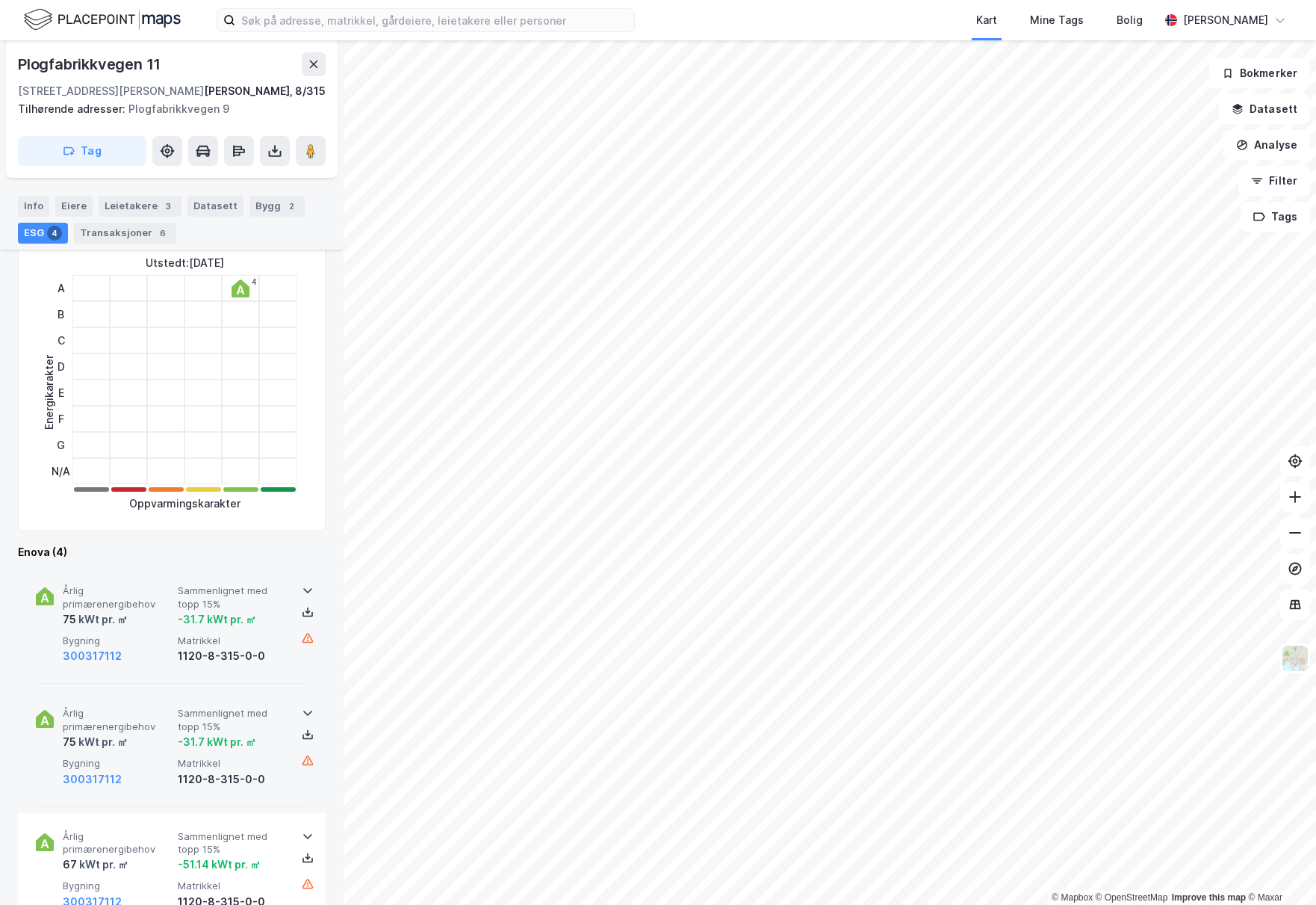
scroll to position [299, 0]
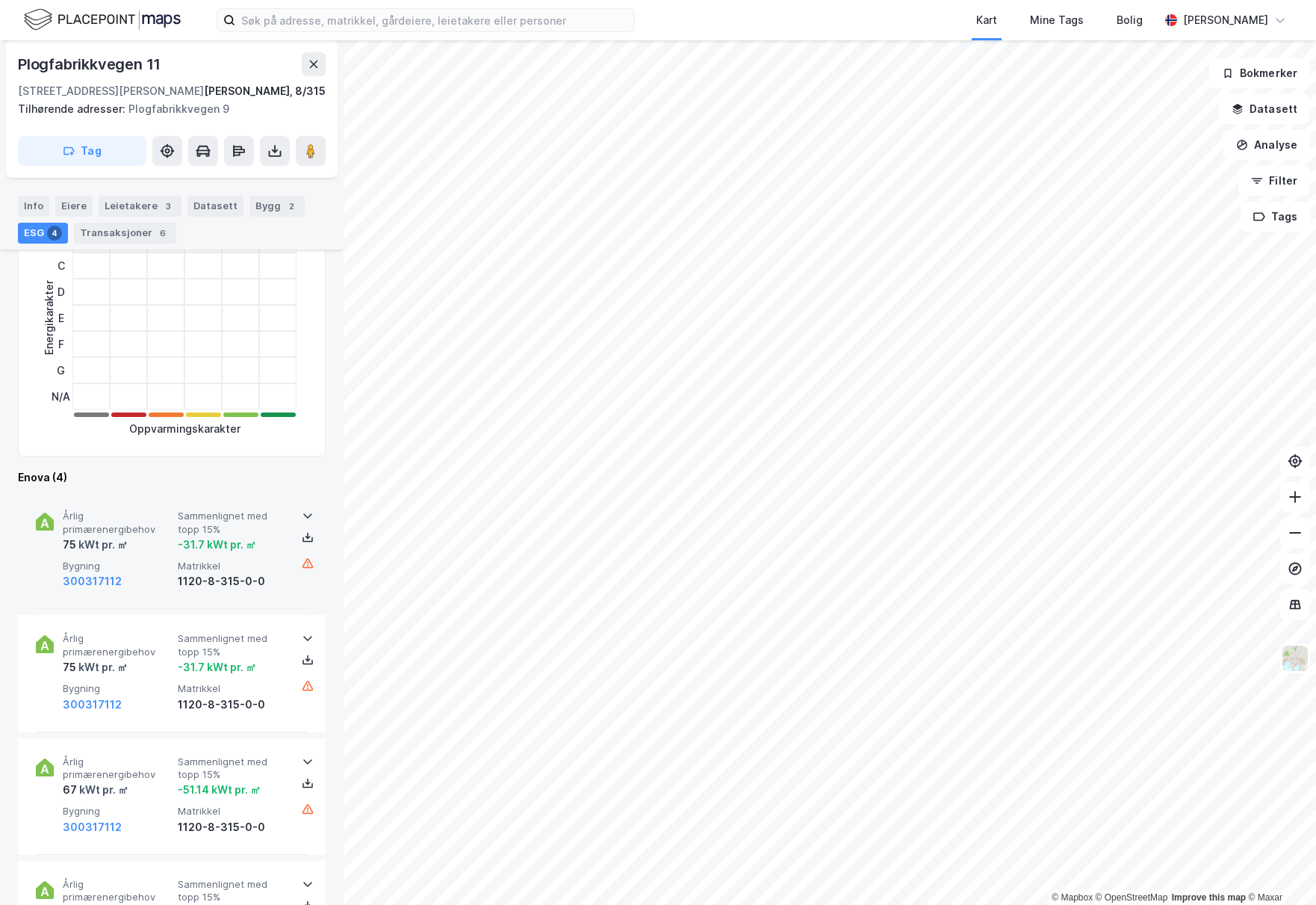
click at [208, 544] on div "-31.7 kWt pr. ㎡" at bounding box center [217, 545] width 79 height 18
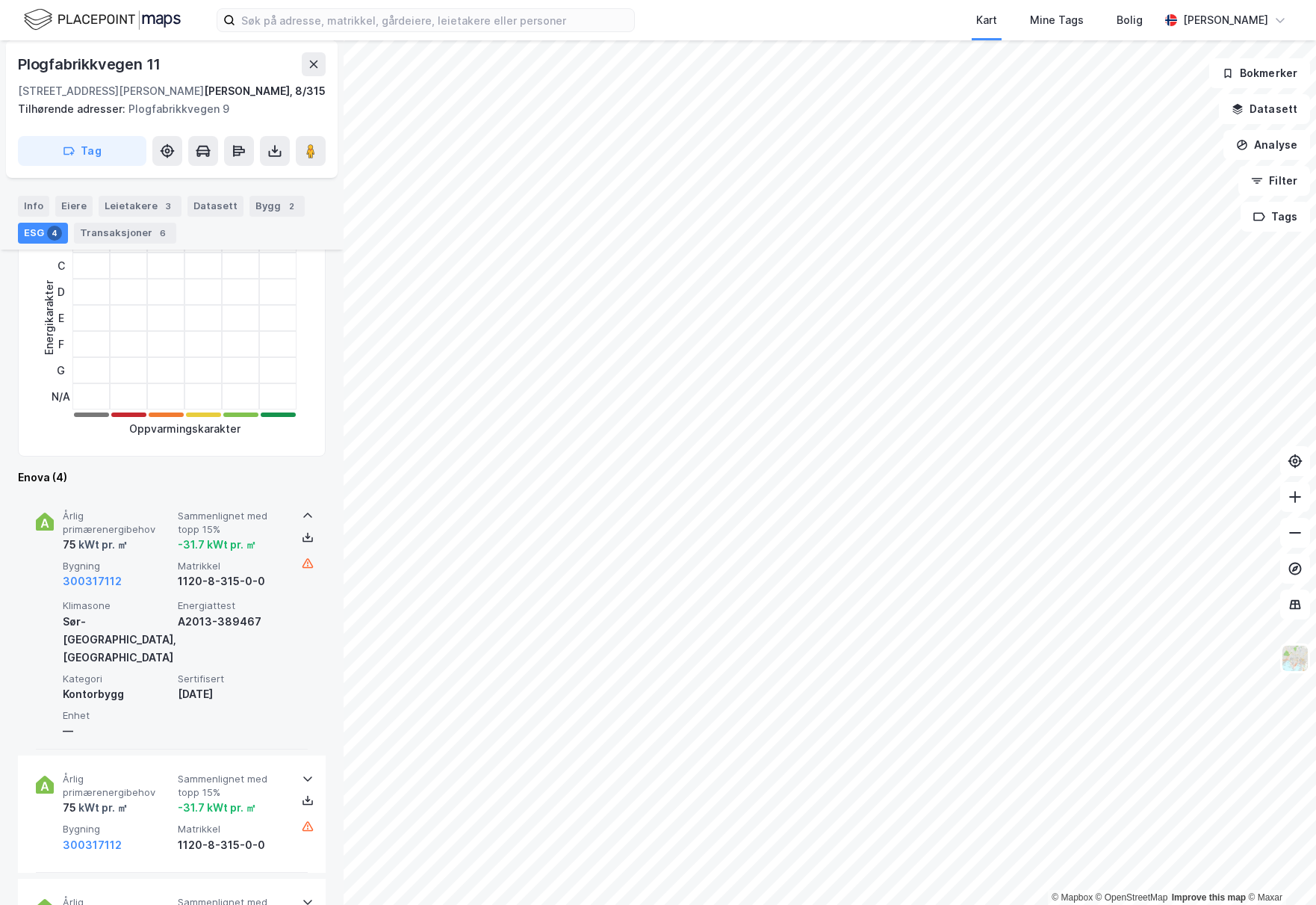
scroll to position [374, 0]
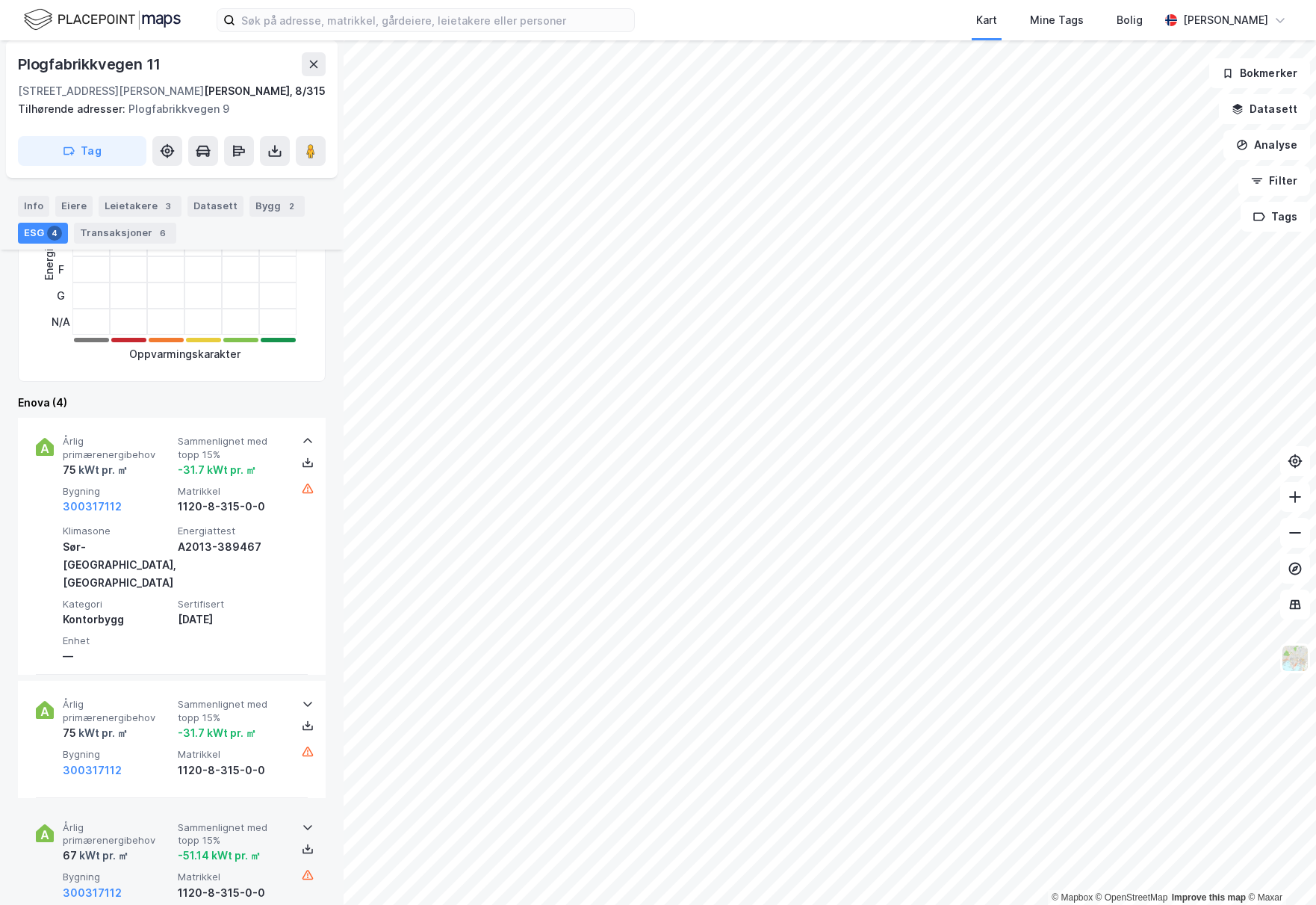
click at [219, 870] on span "Matrikkel" at bounding box center [232, 876] width 109 height 12
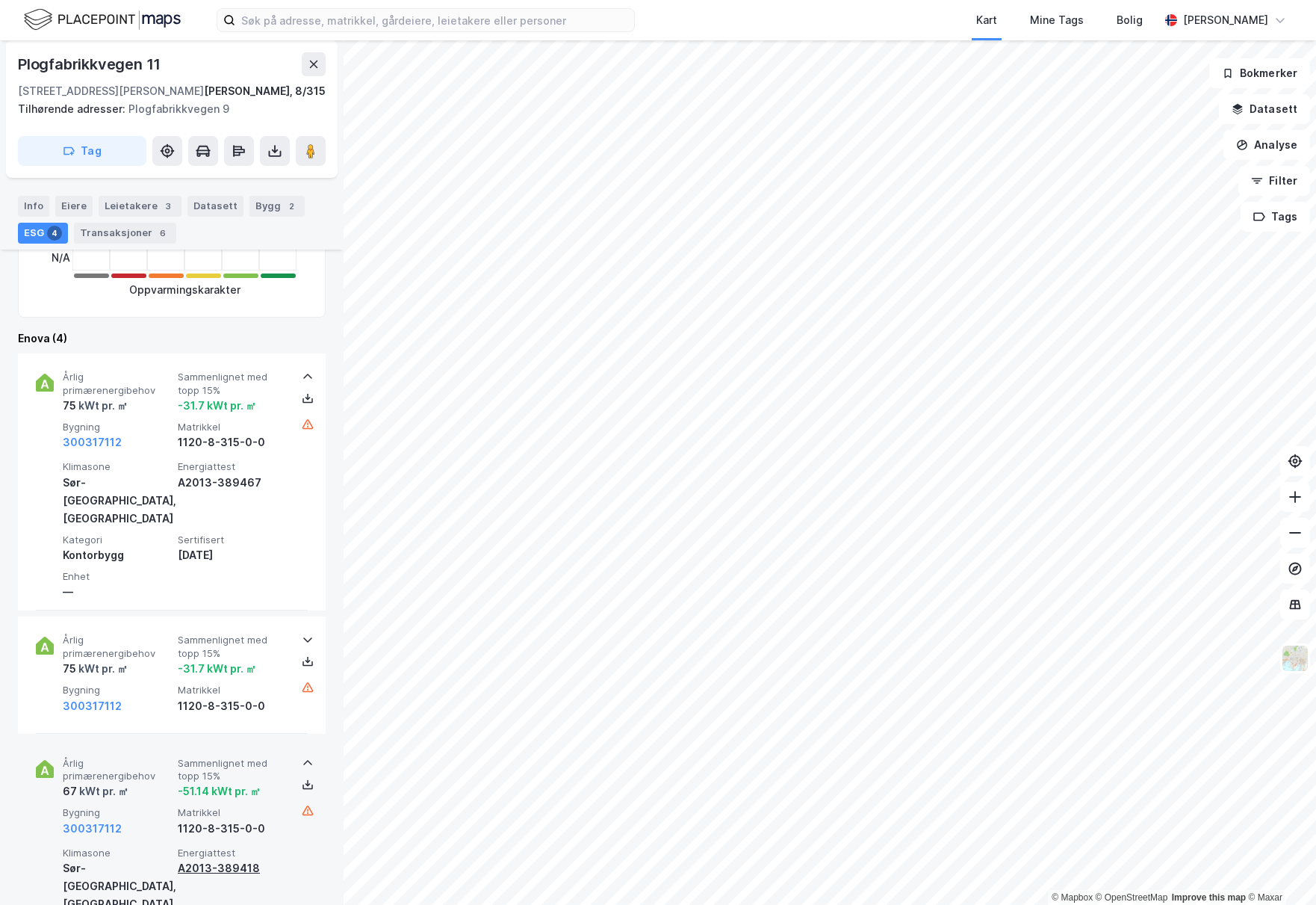
scroll to position [523, 0]
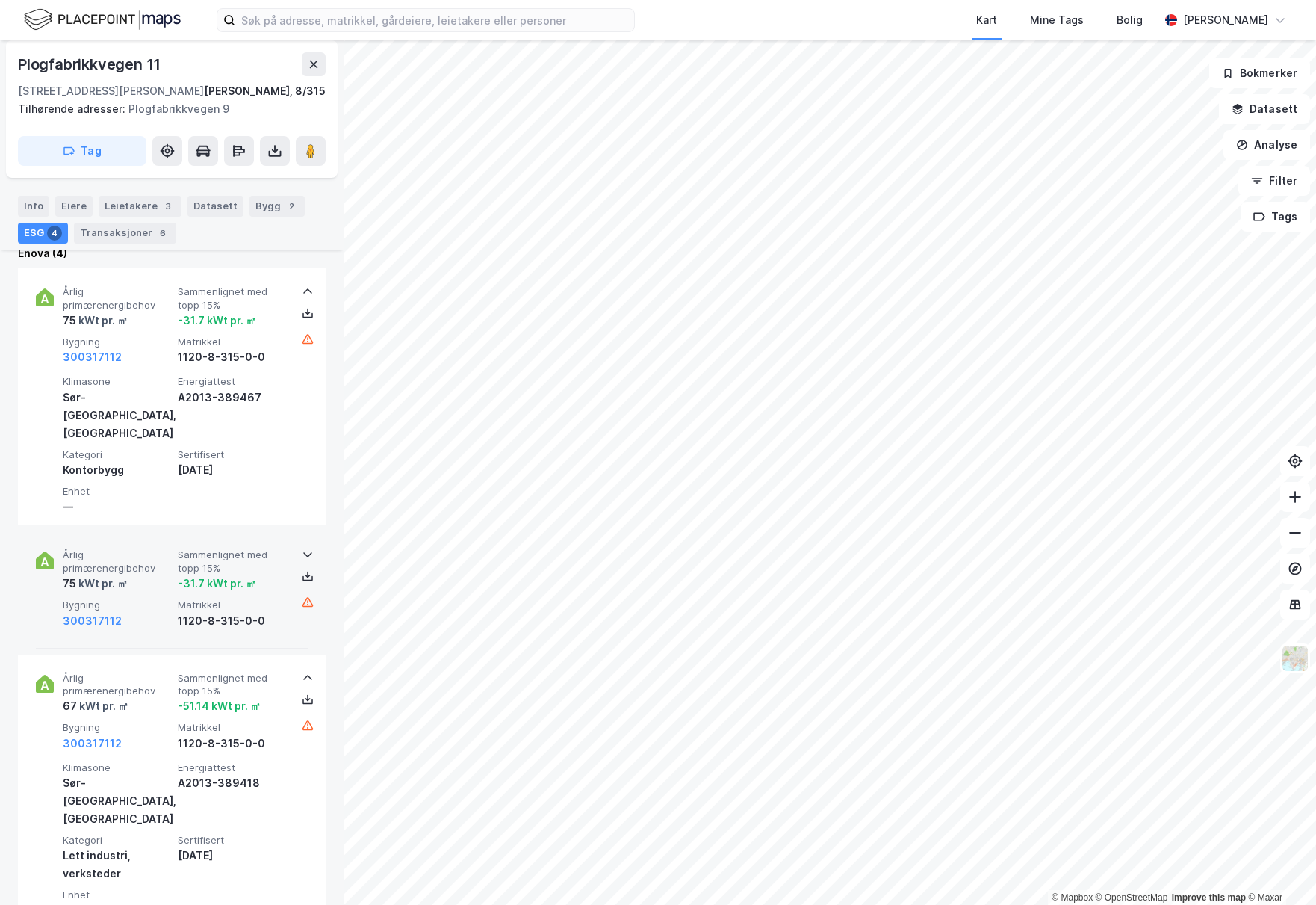
click at [212, 531] on div "Årlig primærenergibehov 75 kWt pr. ㎡ Sammenlignet med [PERSON_NAME] 15% -31.7 k…" at bounding box center [172, 590] width 272 height 117
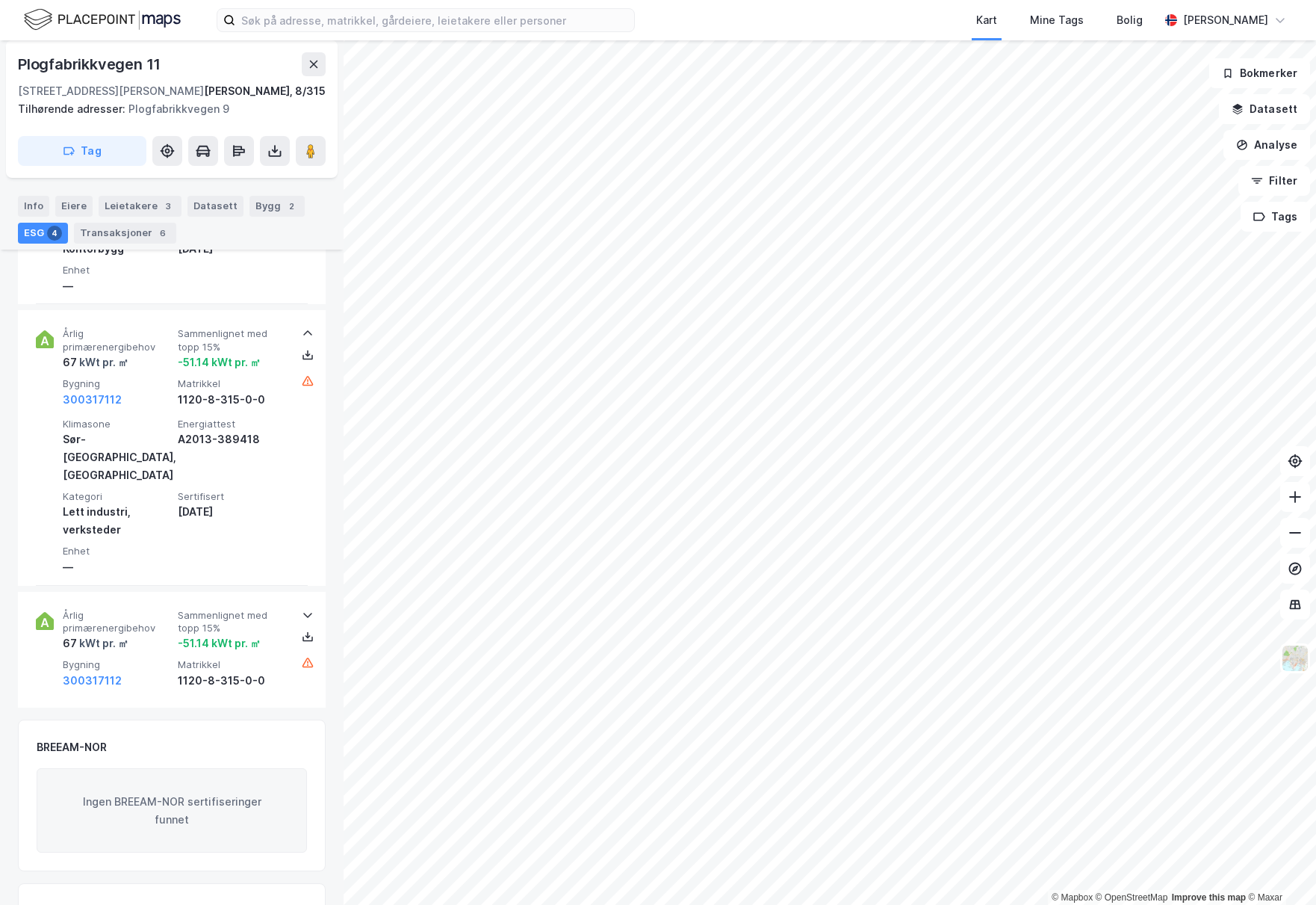
scroll to position [1046, 0]
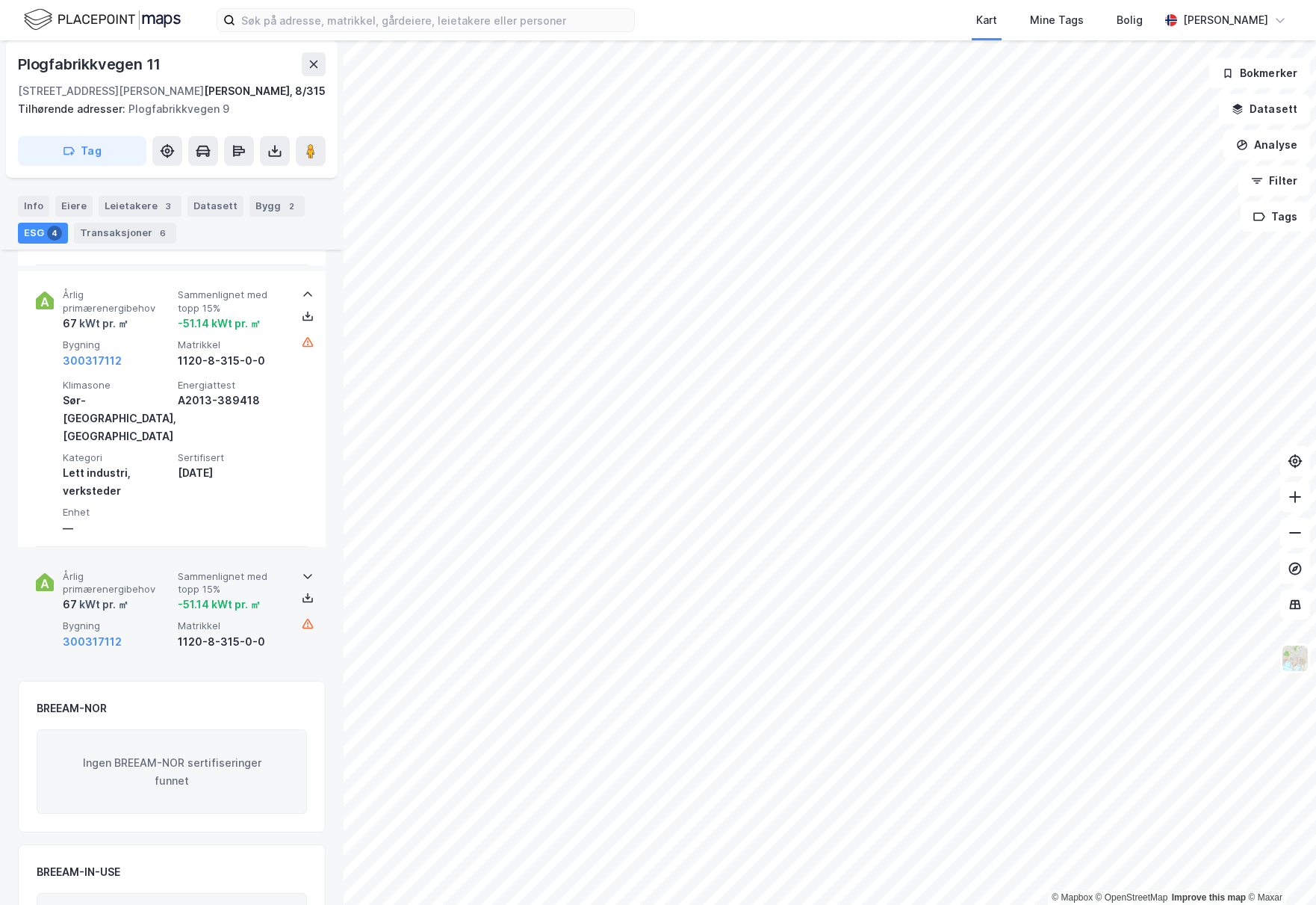
click at [191, 595] on div "-51.14 kWt pr. ㎡" at bounding box center [219, 604] width 83 height 18
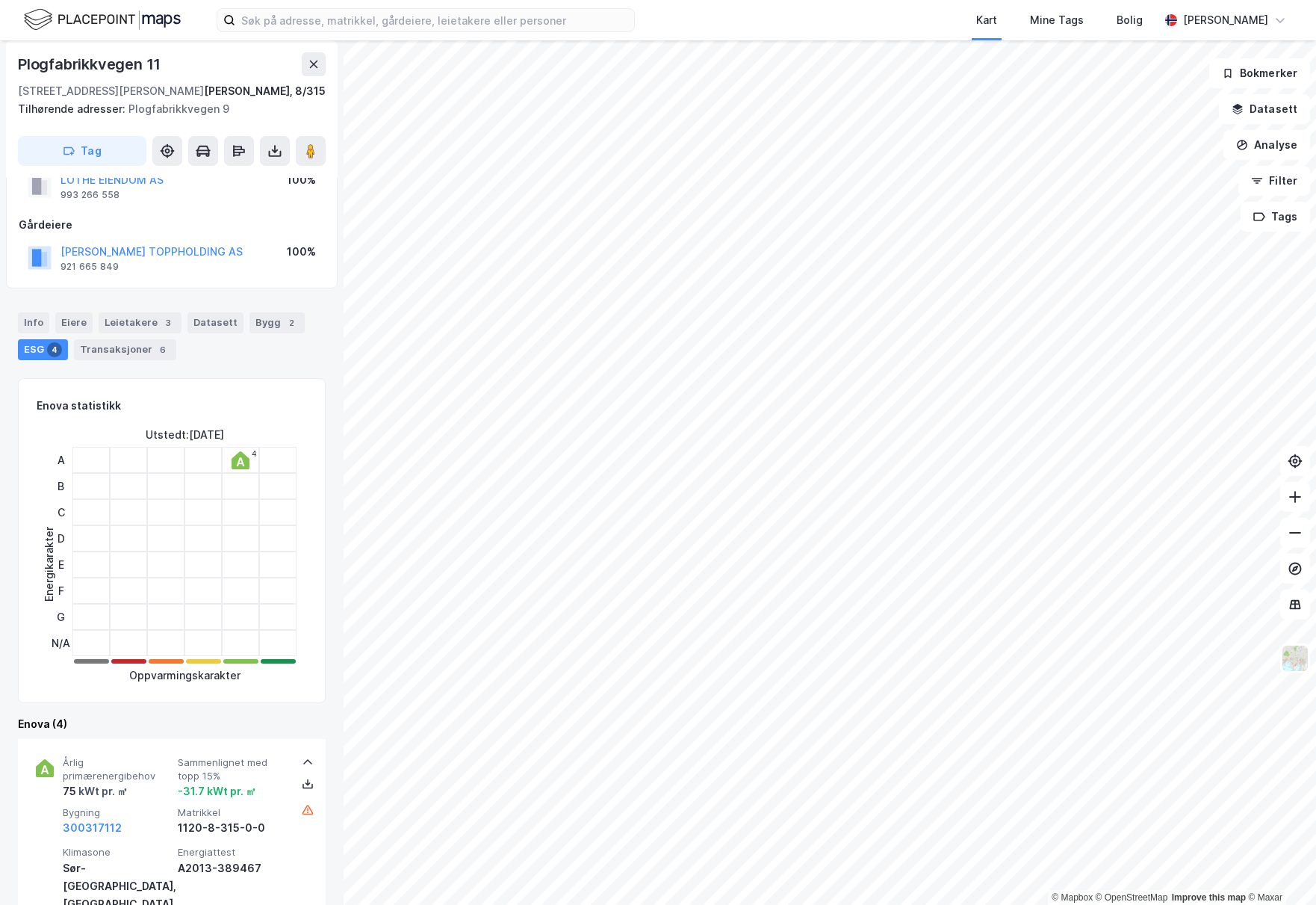
scroll to position [0, 0]
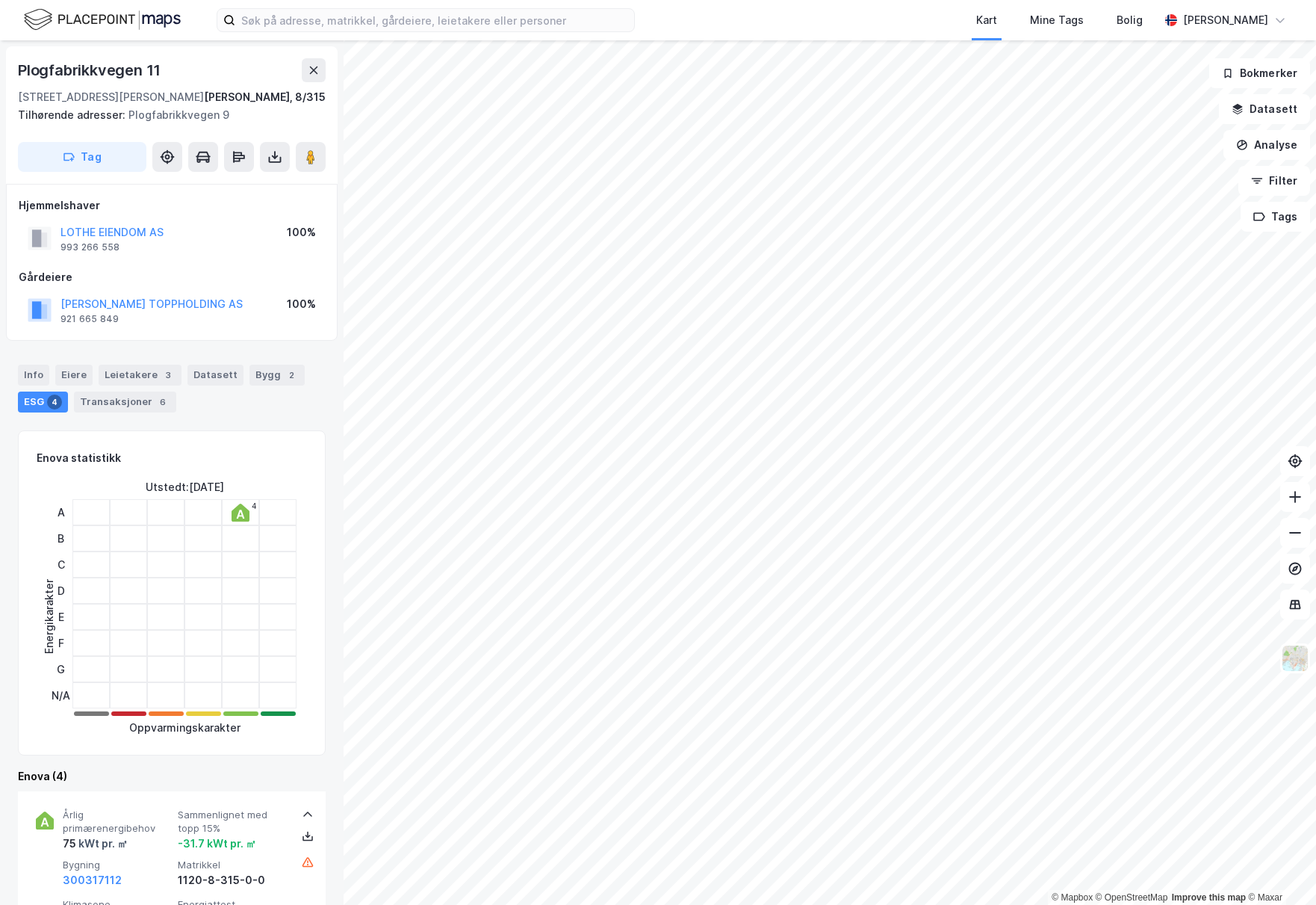
click at [402, 7] on div "Kart Mine Tags [PERSON_NAME] [PERSON_NAME]" at bounding box center [658, 20] width 1316 height 40
click at [312, 15] on input at bounding box center [434, 19] width 399 height 22
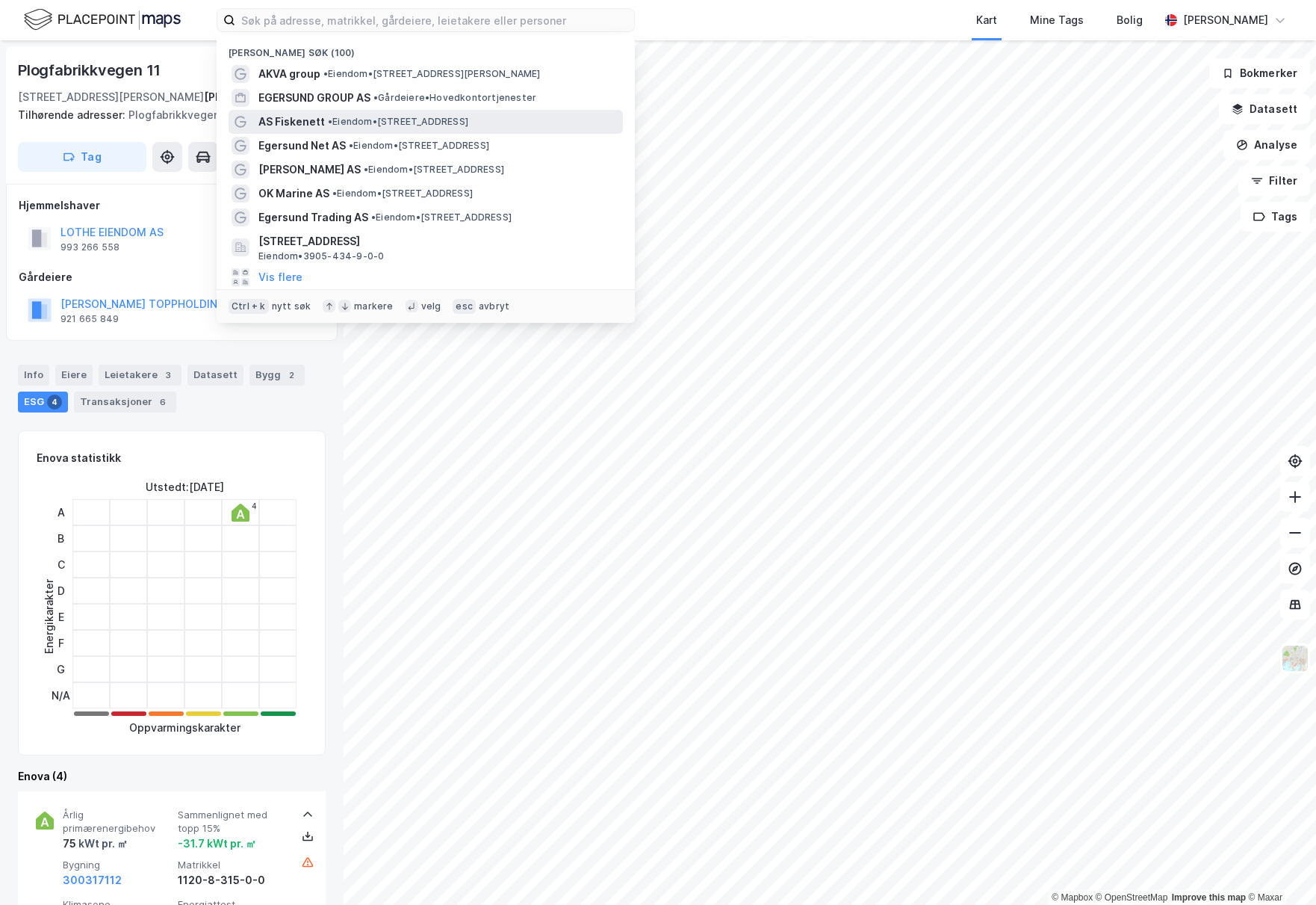
click at [367, 124] on span "• Eiendom • [STREET_ADDRESS]" at bounding box center [398, 122] width 141 height 12
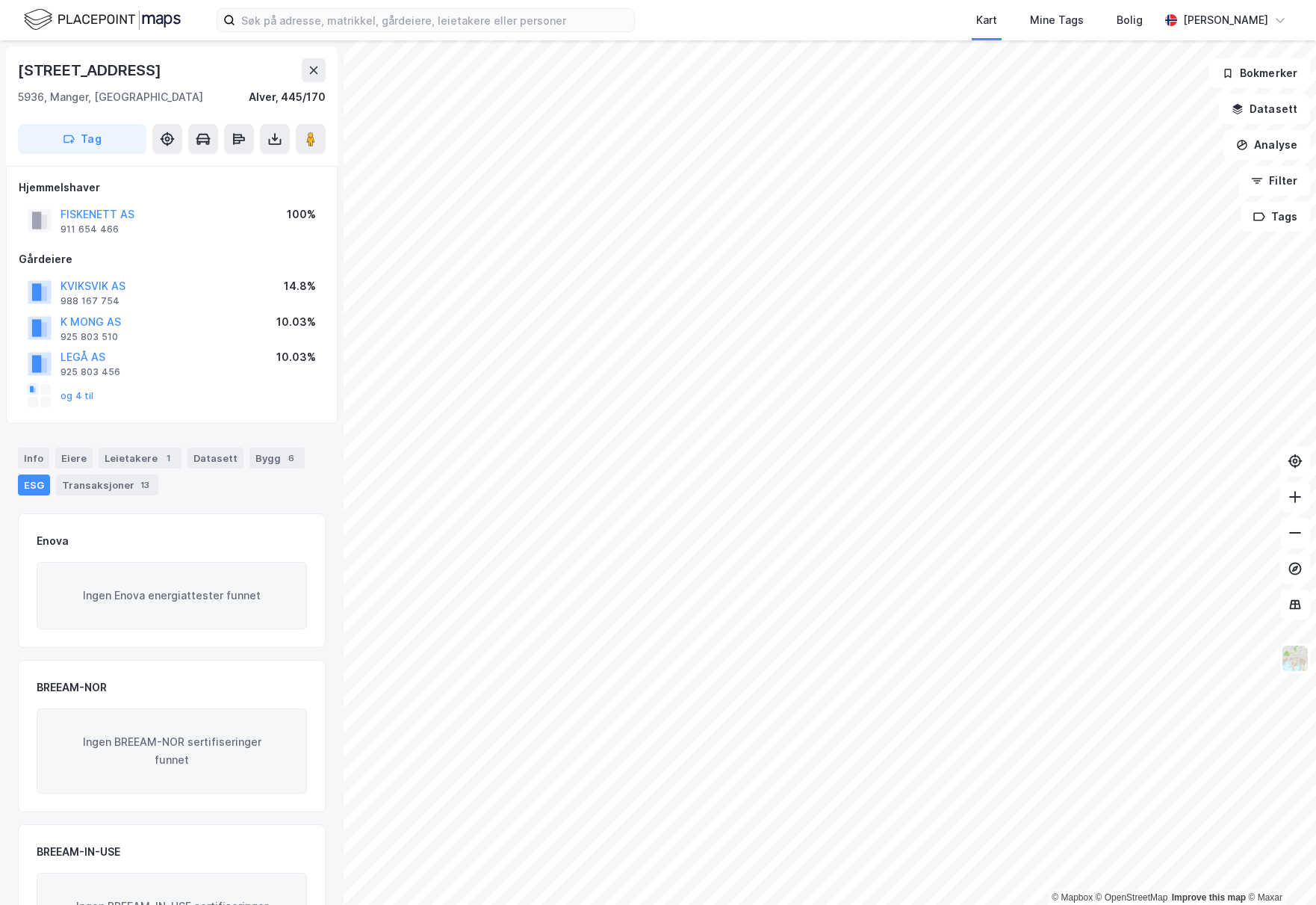
click at [32, 490] on div "ESG" at bounding box center [35, 485] width 33 height 21
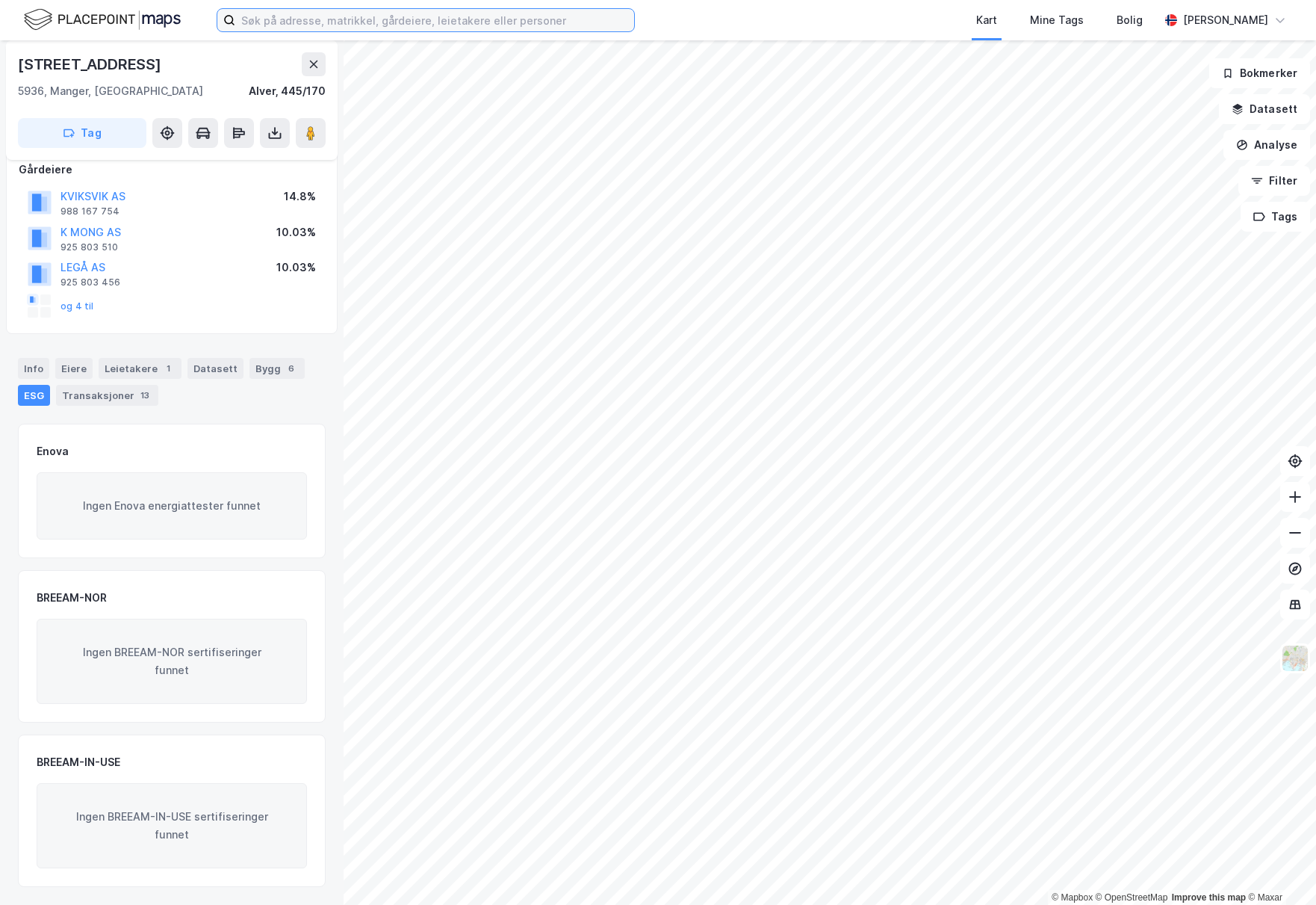
click at [546, 12] on input at bounding box center [434, 19] width 399 height 22
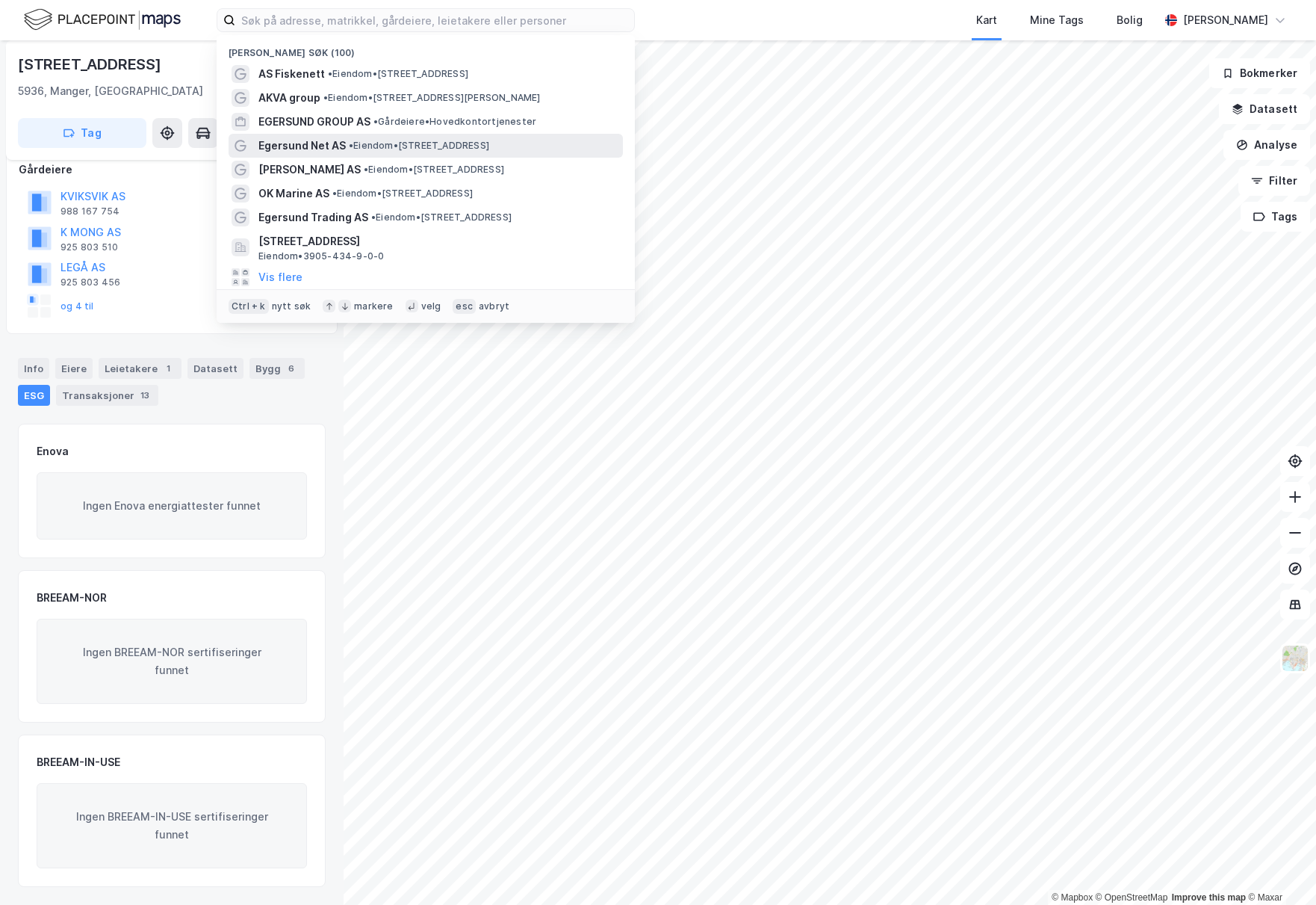
click at [418, 146] on span "• Eiendom • [STREET_ADDRESS]" at bounding box center [419, 146] width 141 height 12
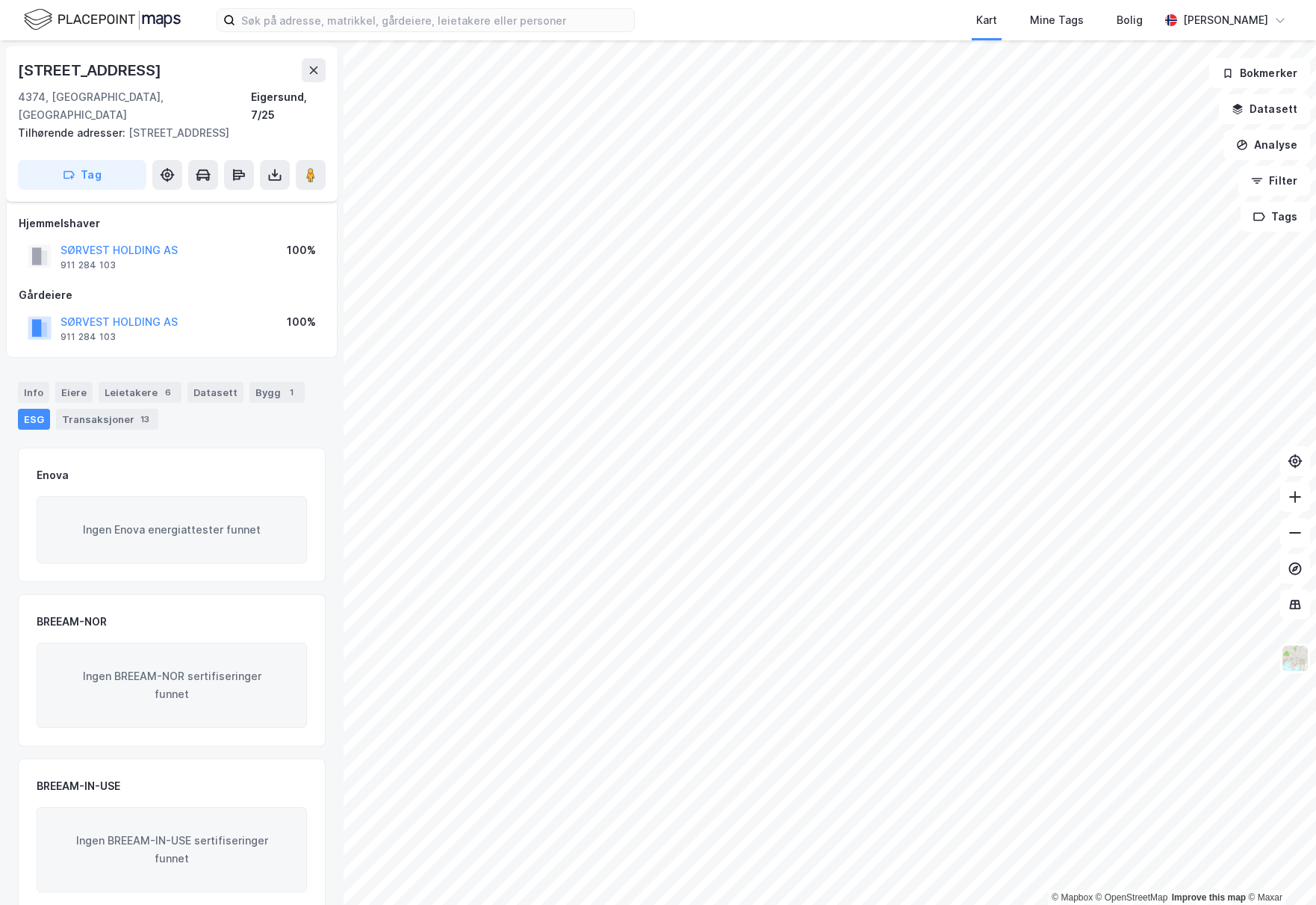
scroll to position [6, 0]
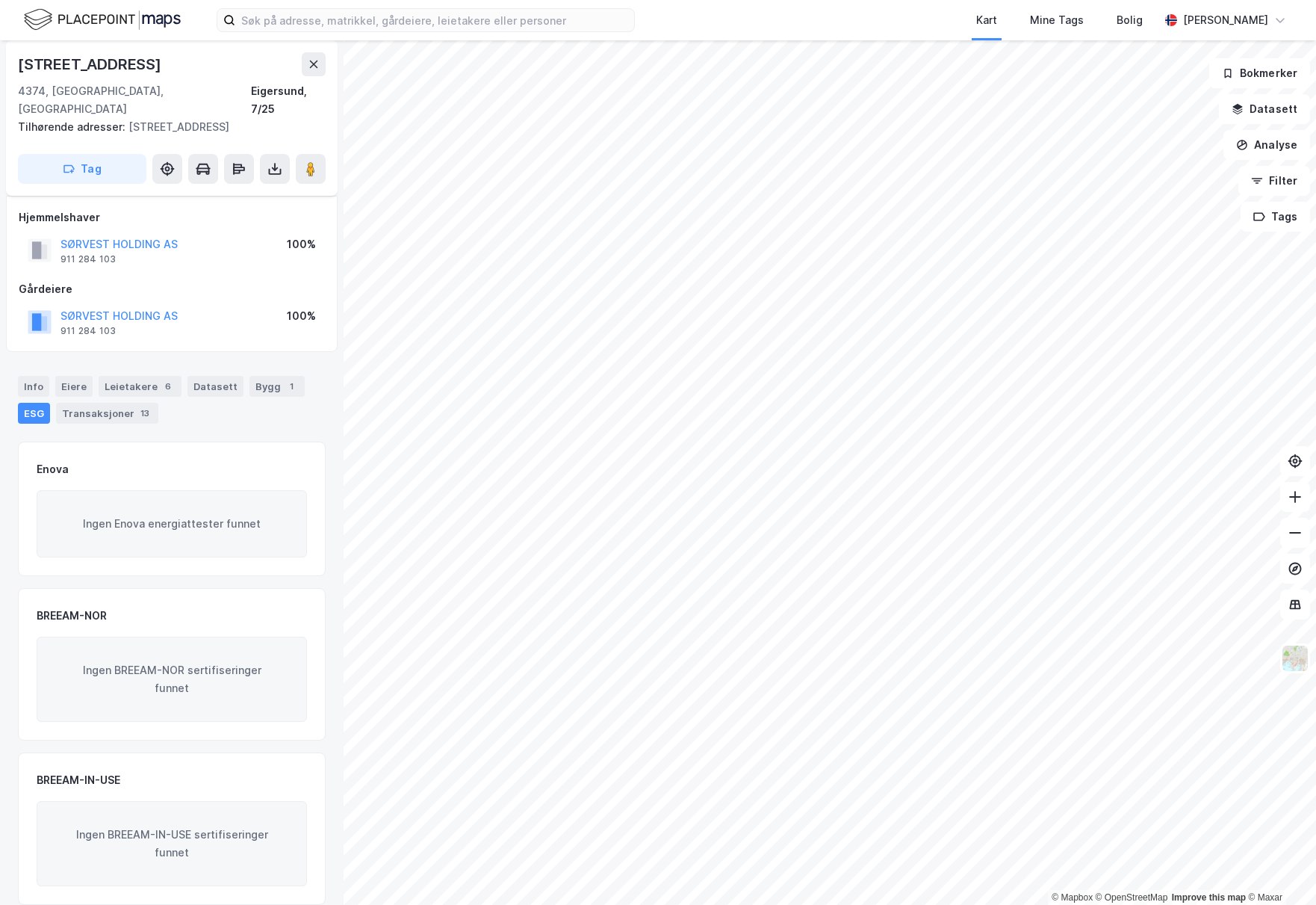
click at [26, 403] on div "ESG" at bounding box center [35, 413] width 33 height 21
click at [477, 15] on input at bounding box center [434, 19] width 399 height 22
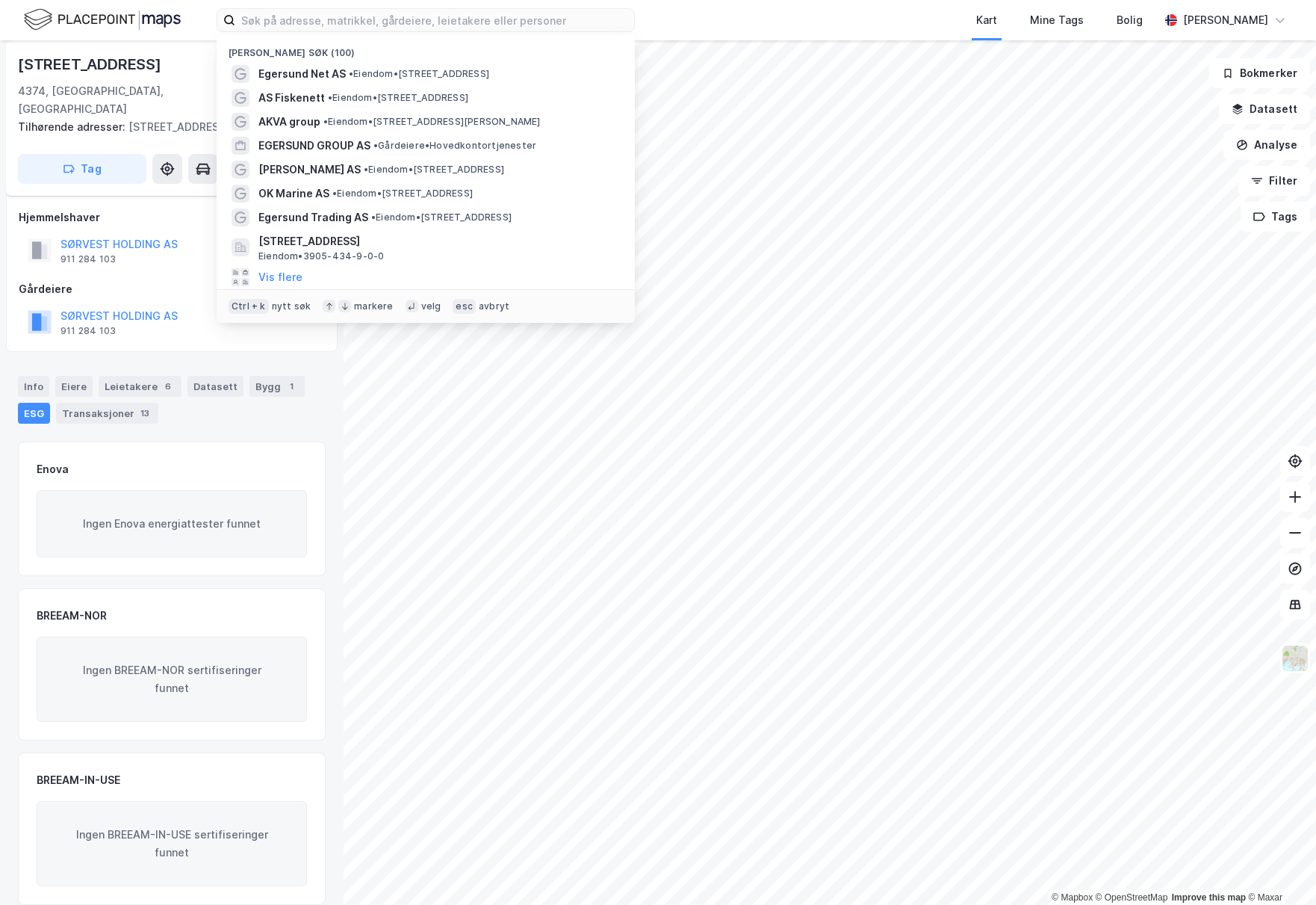
click at [271, 460] on div "Enova" at bounding box center [172, 469] width 270 height 18
click at [528, 19] on input at bounding box center [434, 19] width 399 height 22
click at [345, 169] on span "[PERSON_NAME] AS" at bounding box center [310, 170] width 103 height 18
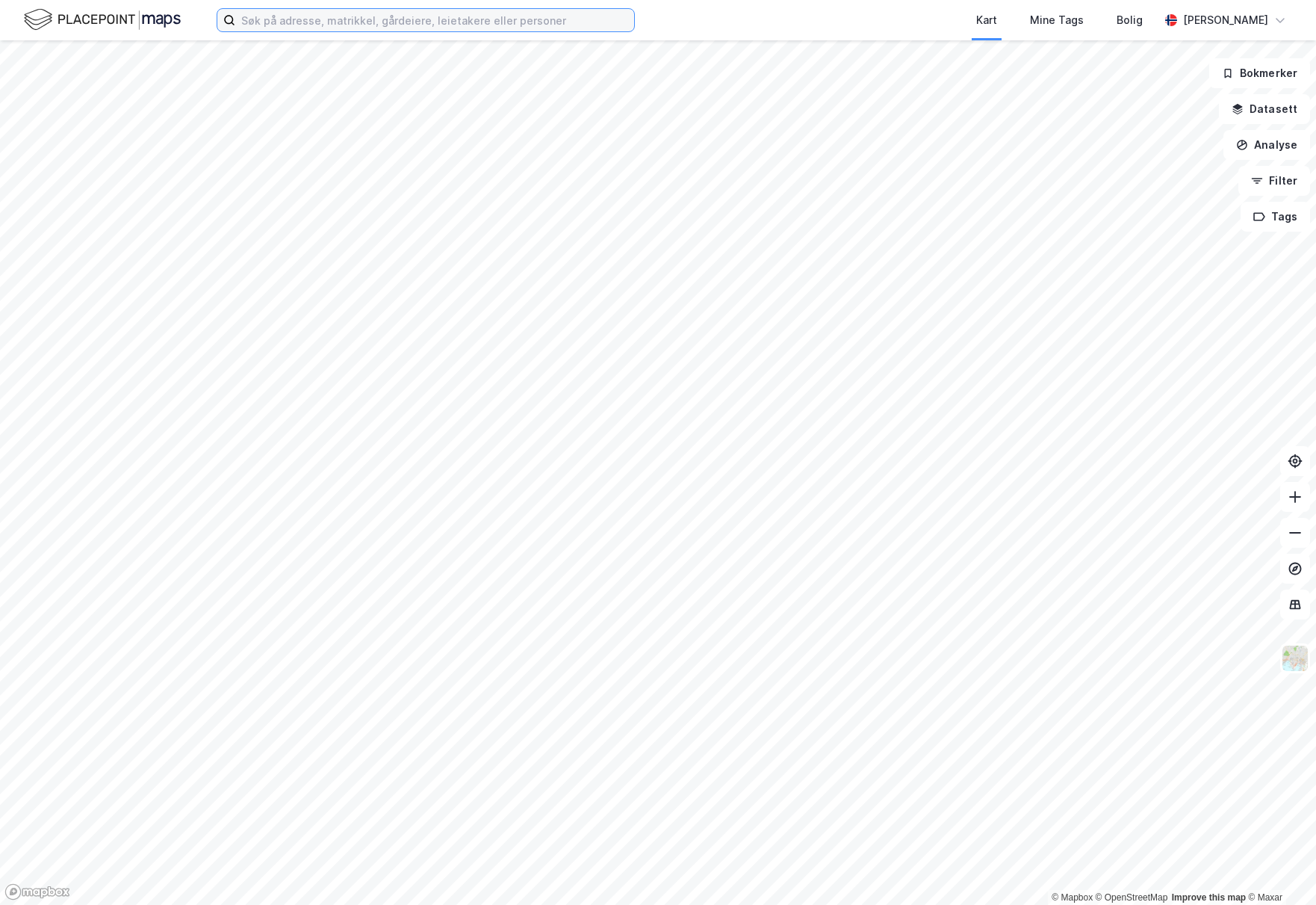
click at [321, 23] on input at bounding box center [434, 19] width 399 height 22
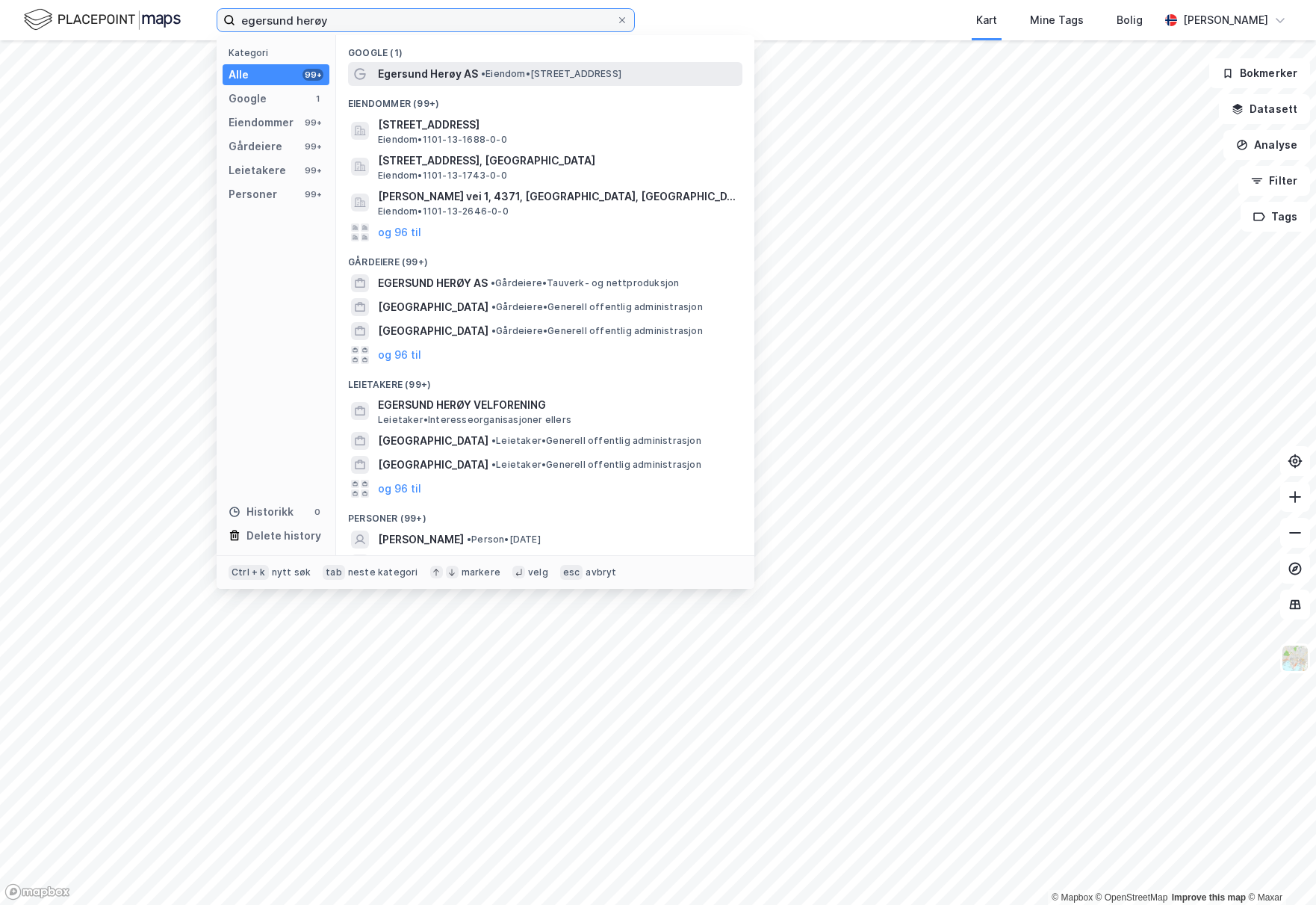
type input "egersund herøy"
click at [435, 81] on span "Egersund Herøy AS" at bounding box center [427, 74] width 100 height 18
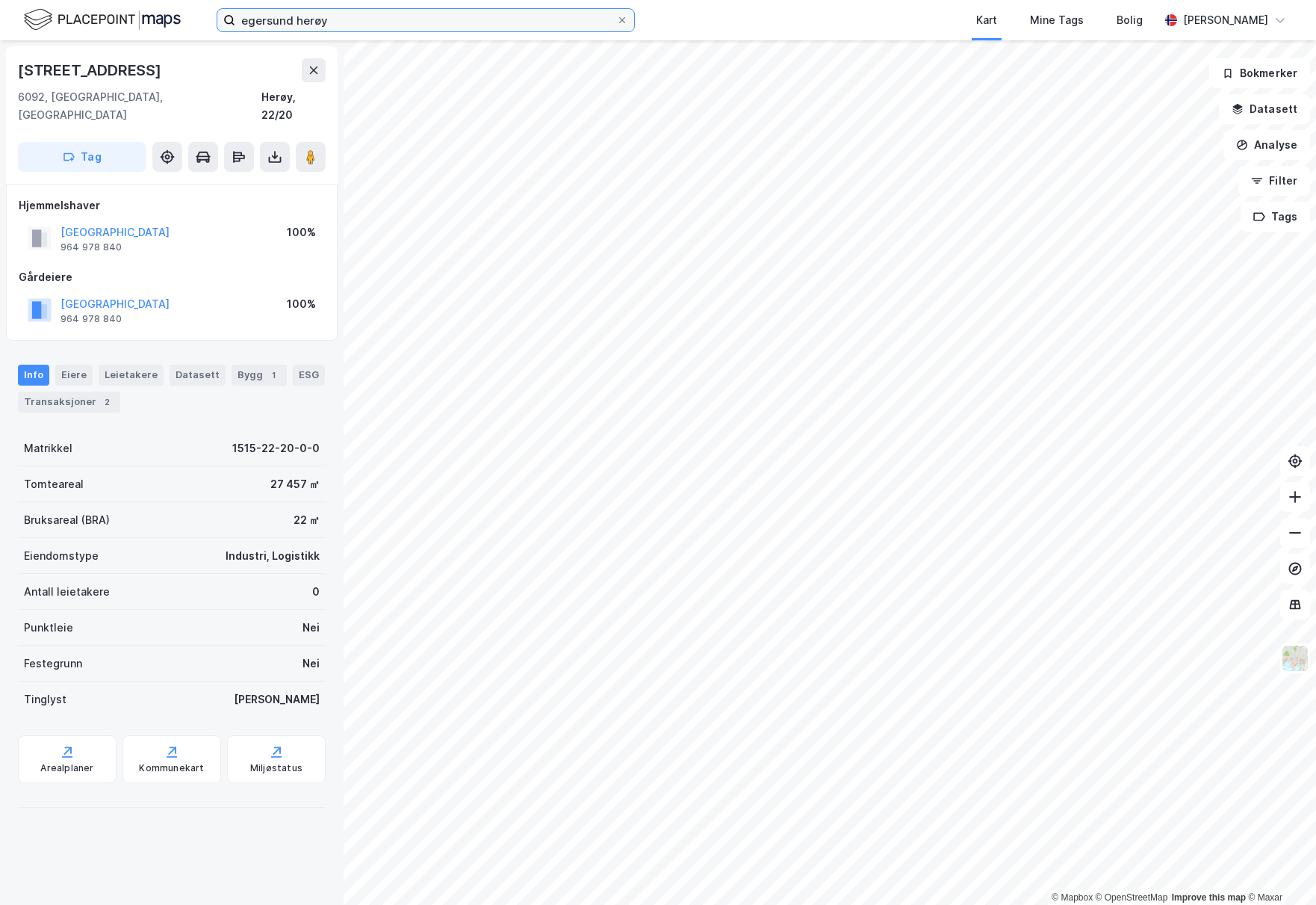
click at [336, 25] on input "egersund herøy" at bounding box center [425, 19] width 381 height 22
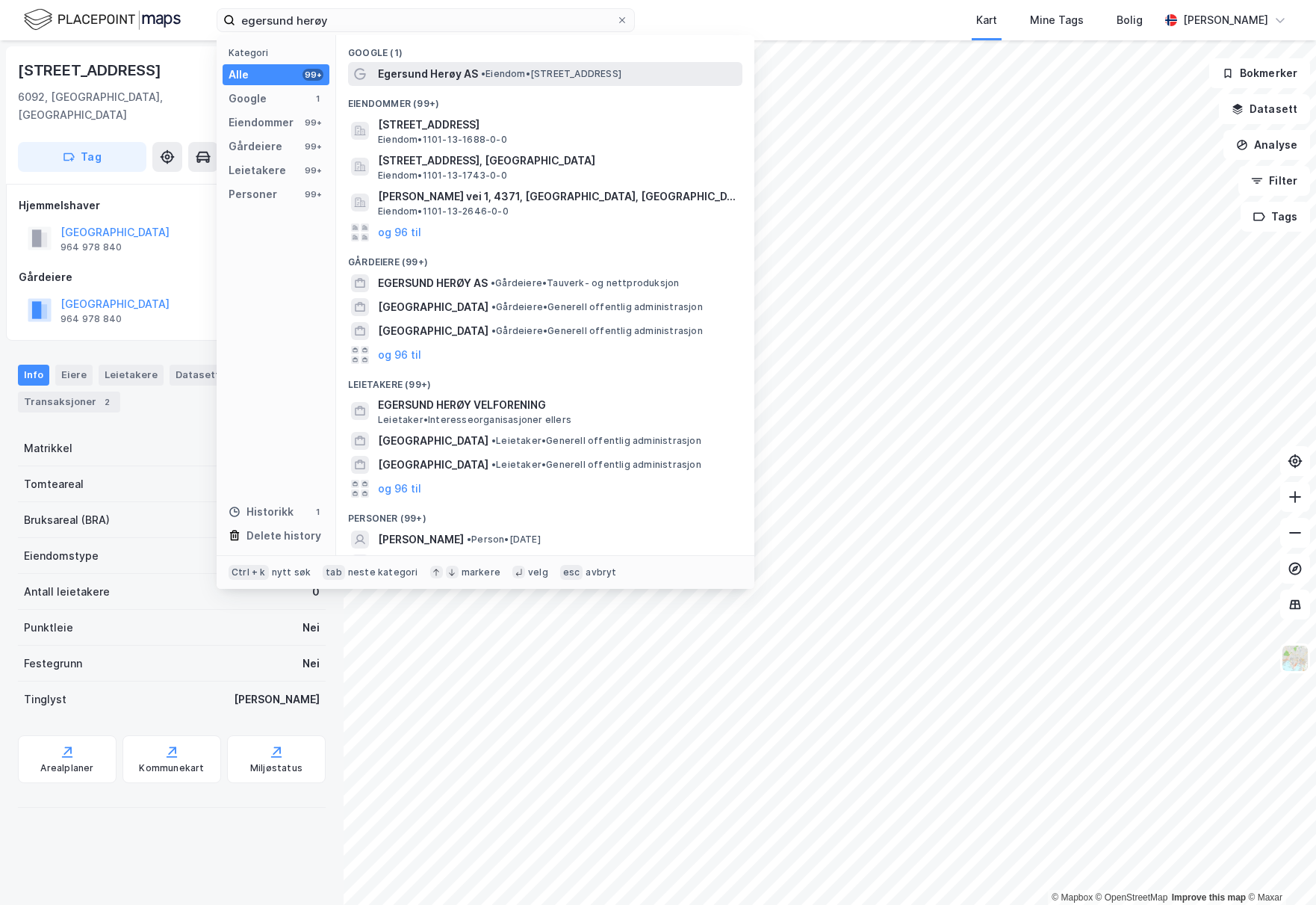
click at [425, 68] on span "Egersund [PERSON_NAME] AS" at bounding box center [427, 74] width 100 height 18
